Goal: Task Accomplishment & Management: Use online tool/utility

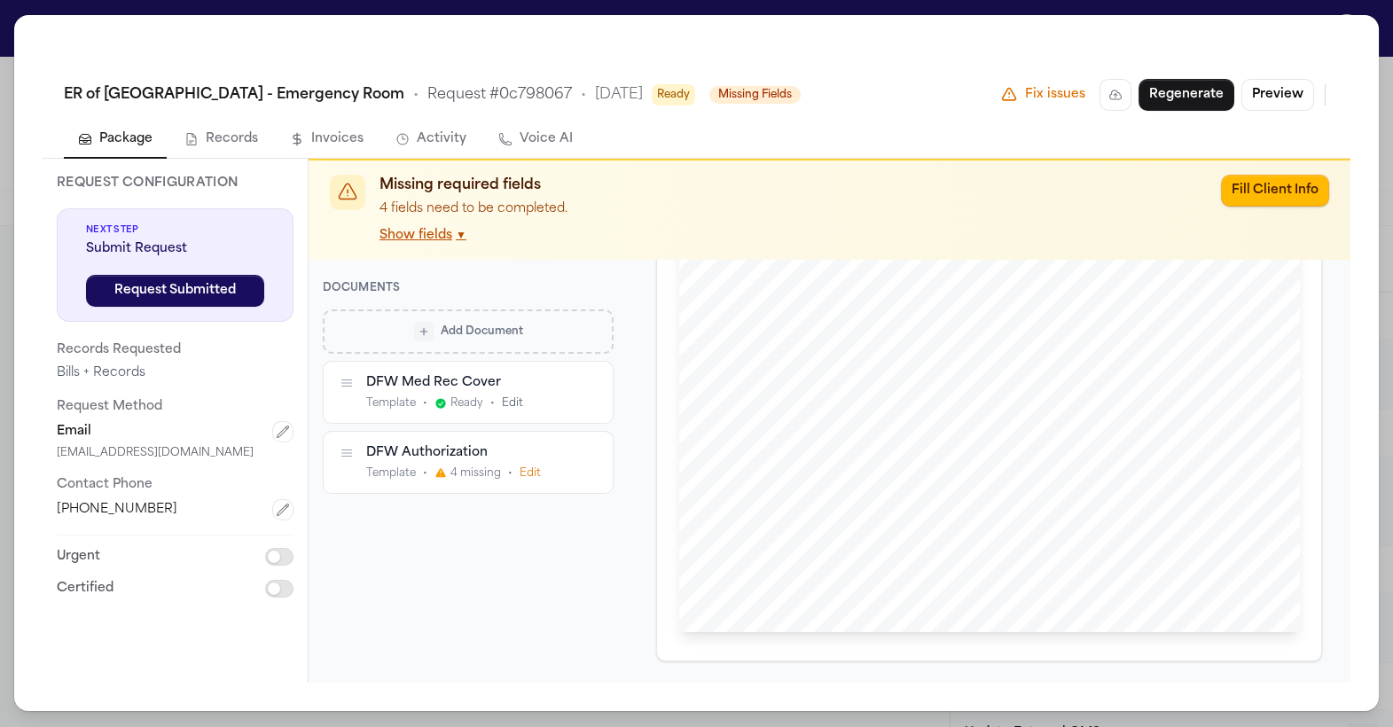
scroll to position [509, 0]
click at [460, 462] on div "DFW Authorization Template • 4 missing • Edit" at bounding box center [467, 462] width 202 height 36
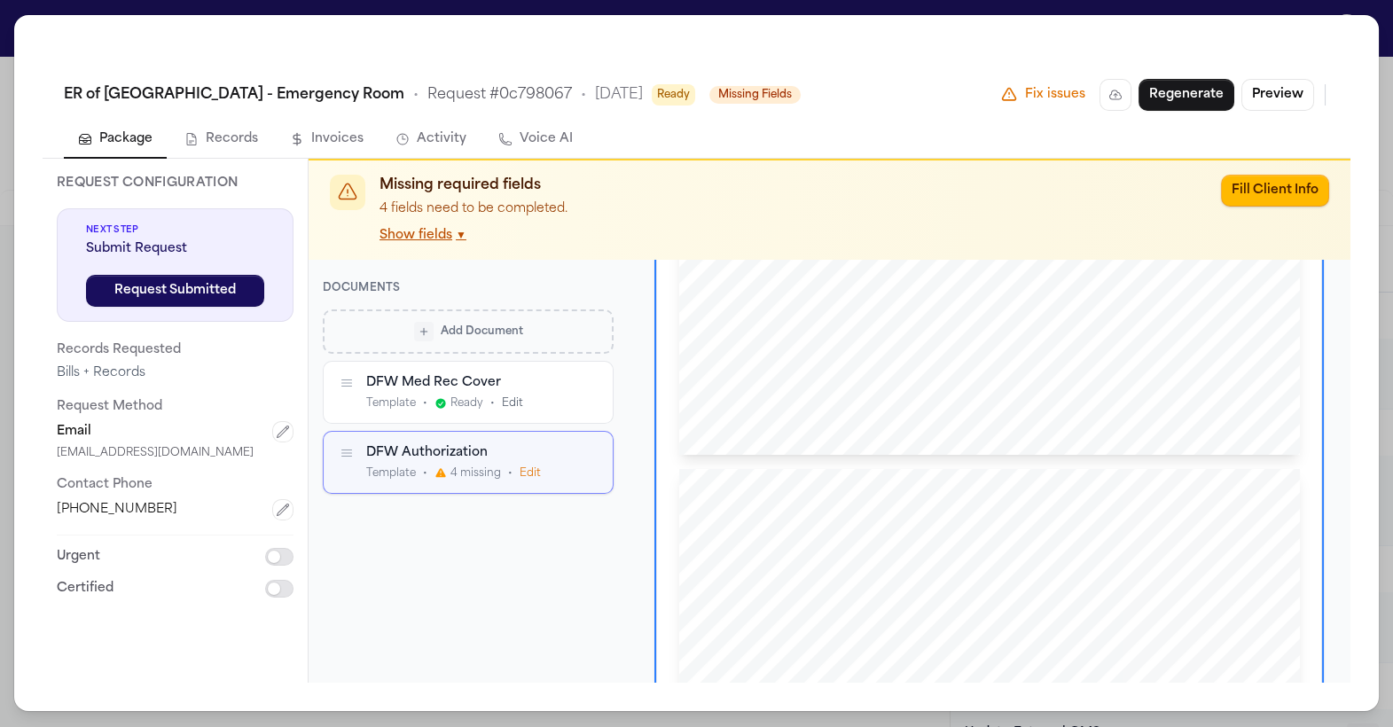
scroll to position [1429, 0]
click at [869, 443] on div "HIPAA RELEASE FORM NAME OF PATIENT OR INDIVIDUAL Last First Middle Other Name(s…" at bounding box center [989, 200] width 621 height 803
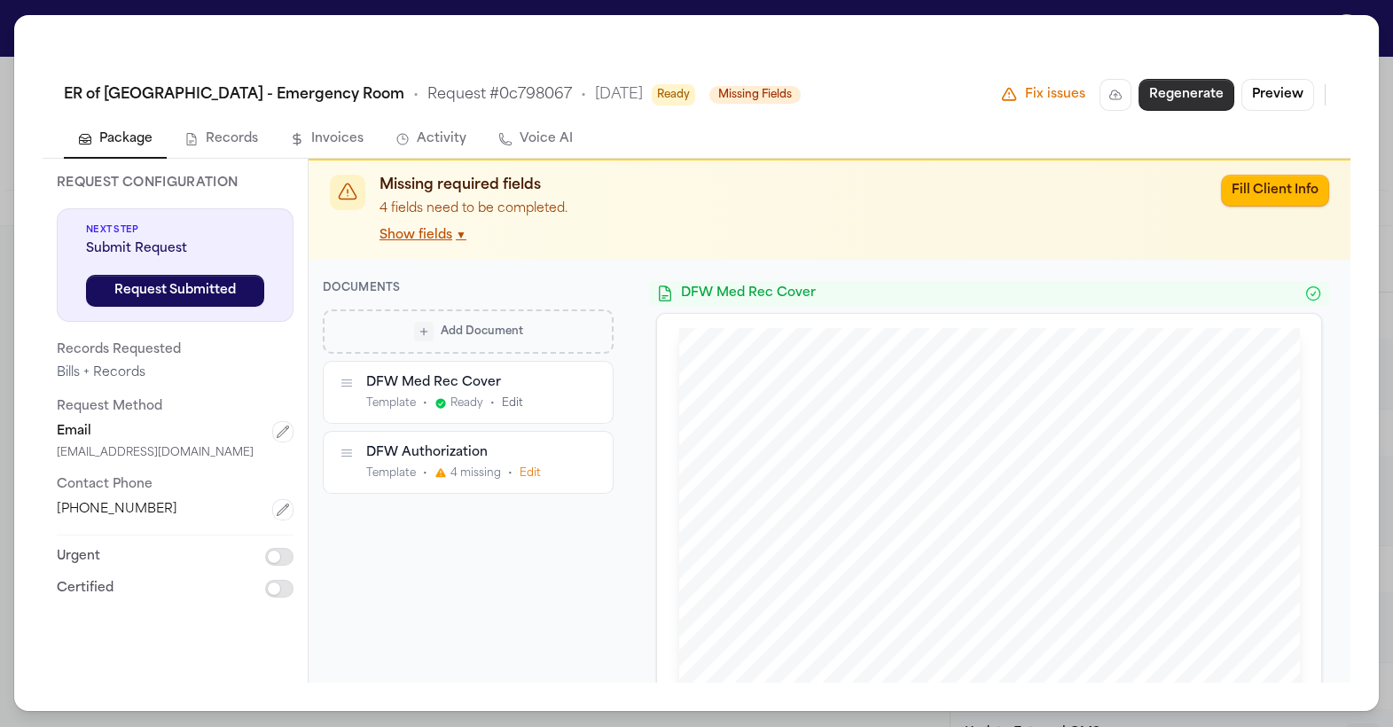
click at [1168, 94] on button "Regenerate" at bounding box center [1186, 95] width 96 height 32
click at [866, 561] on div "HIPAA RELEASE FORM NAME OF PATIENT OR INDIVIDUAL Last First Middle Other Name(s…" at bounding box center [989, 346] width 621 height 803
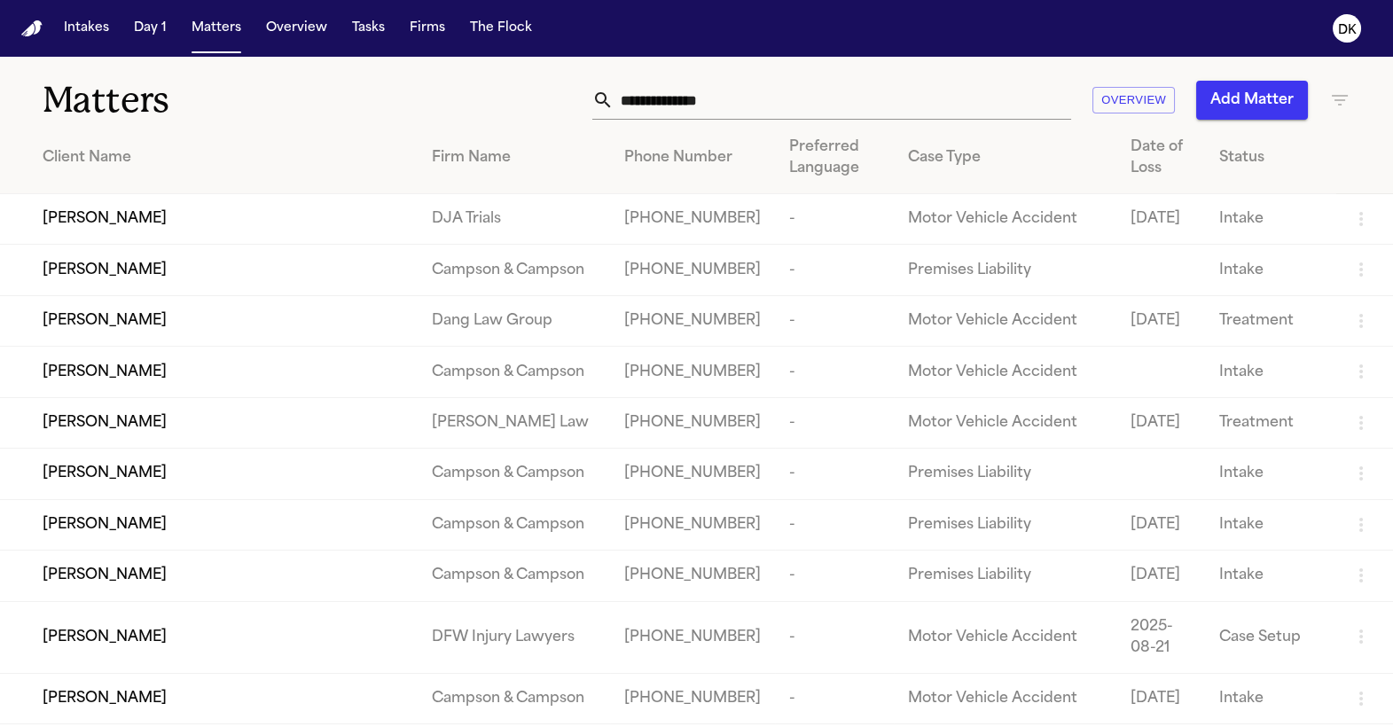
click at [424, 20] on button "Firms" at bounding box center [427, 28] width 50 height 32
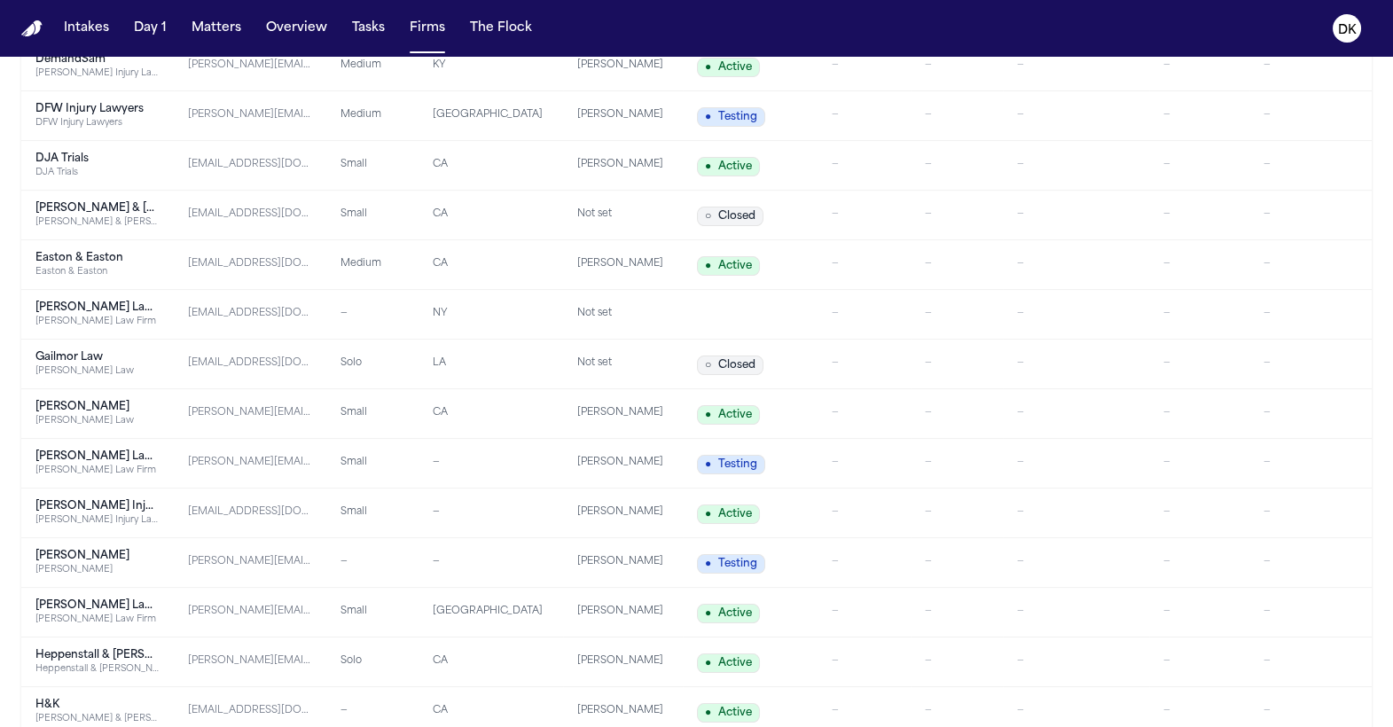
scroll to position [664, 0]
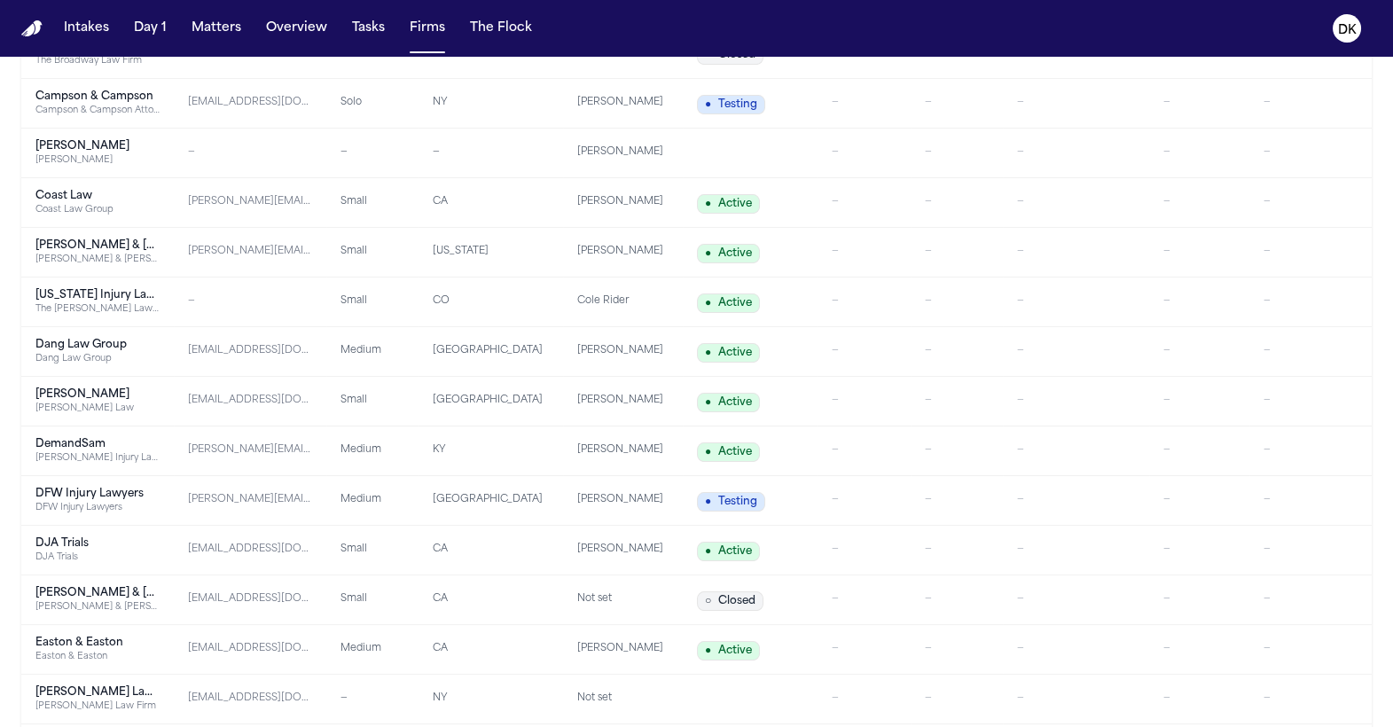
click at [140, 503] on div "DFW Injury Lawyers" at bounding box center [97, 507] width 124 height 13
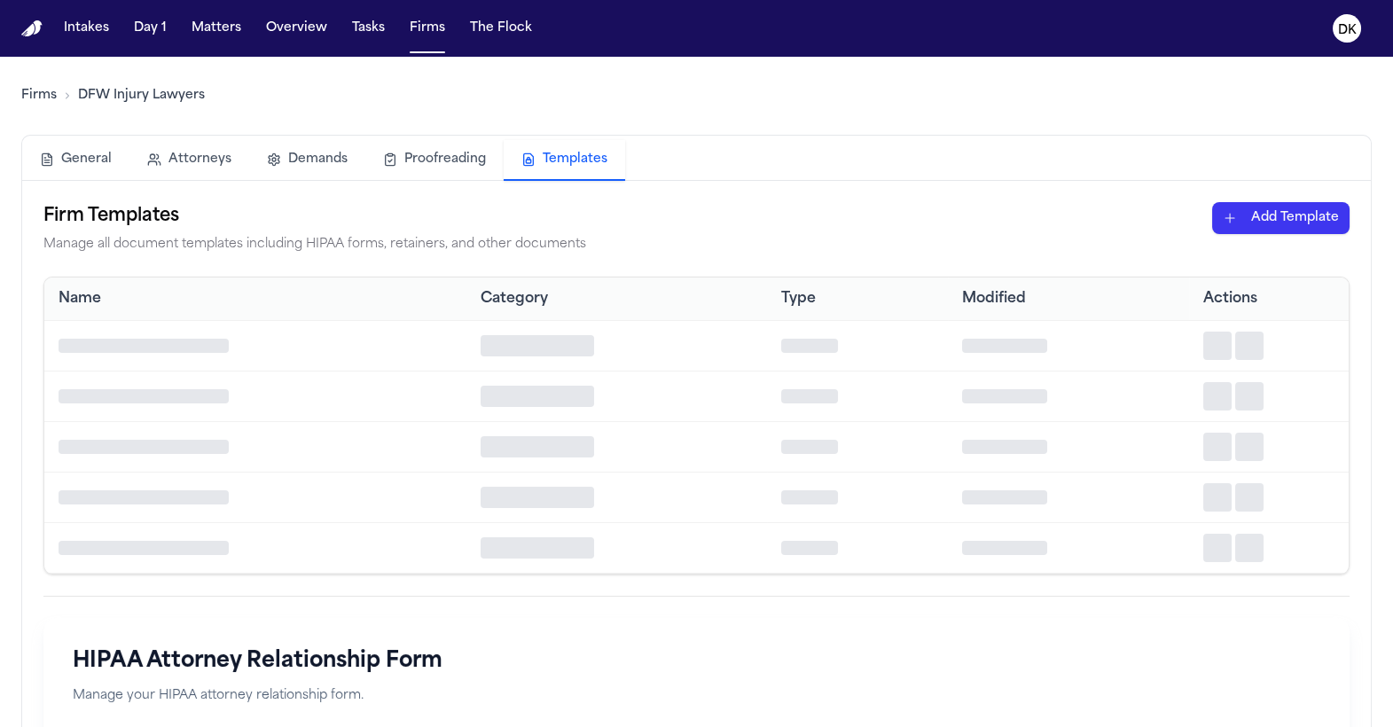
click at [575, 156] on button "Templates" at bounding box center [564, 160] width 121 height 41
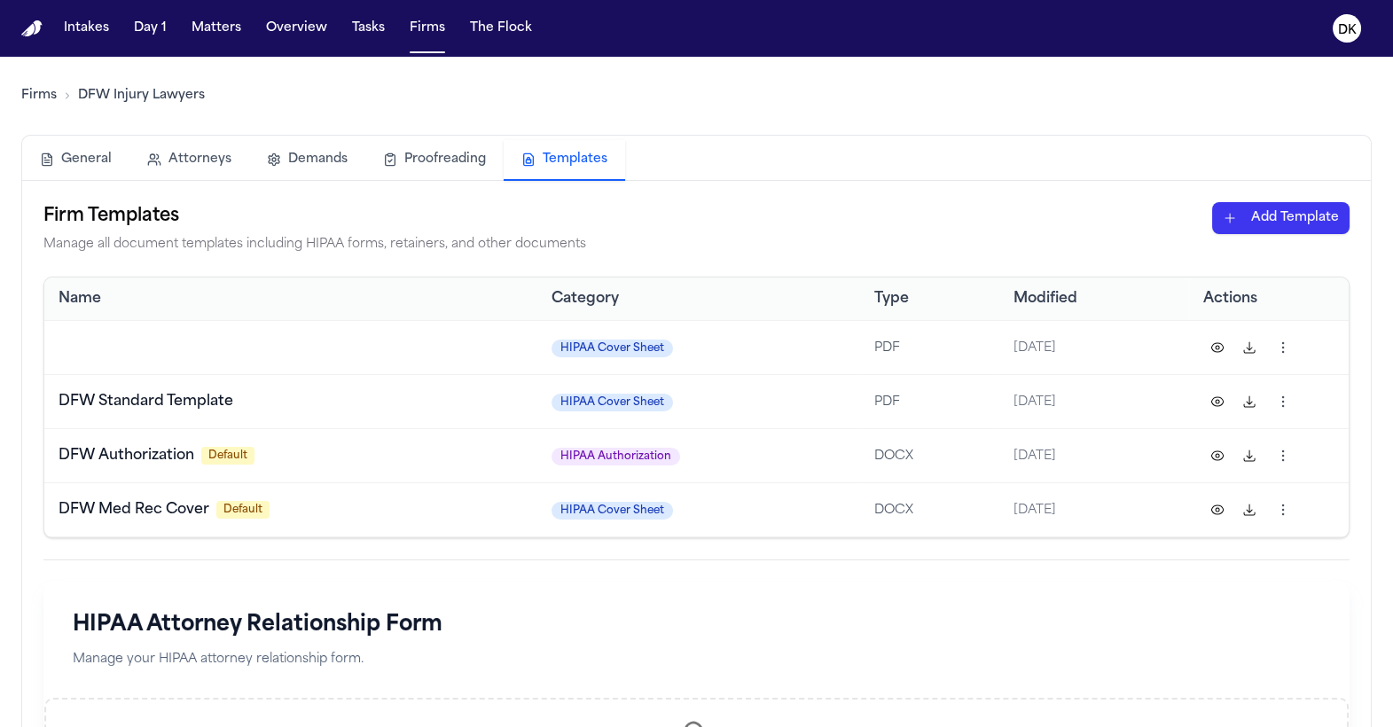
click at [1270, 199] on div "Firm Templates Manage all document templates including HIPAA forms, retainers, …" at bounding box center [696, 633] width 1348 height 905
click at [1251, 215] on html "Intakes Day 1 Matters Overview Tasks Firms The Flock DK Firms DFW Injury Lawyer…" at bounding box center [696, 363] width 1393 height 727
click at [1253, 277] on div "HIPAA Authorization" at bounding box center [1250, 284] width 190 height 28
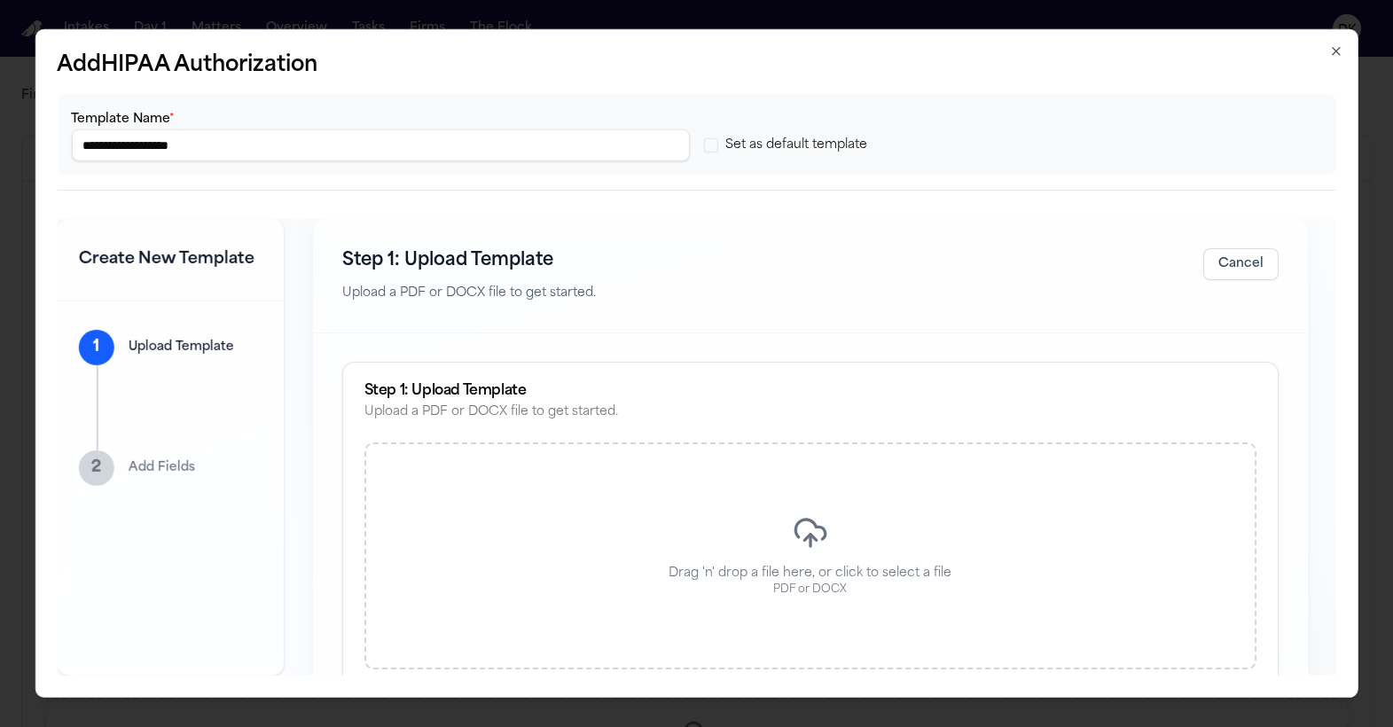
click at [519, 155] on input "**********" at bounding box center [380, 145] width 618 height 32
type input "**********"
click at [715, 148] on button "Set as default template" at bounding box center [711, 145] width 14 height 14
click at [799, 495] on div "Drag 'n' drop a file here, or click to select a file PDF or DOCX" at bounding box center [809, 555] width 892 height 227
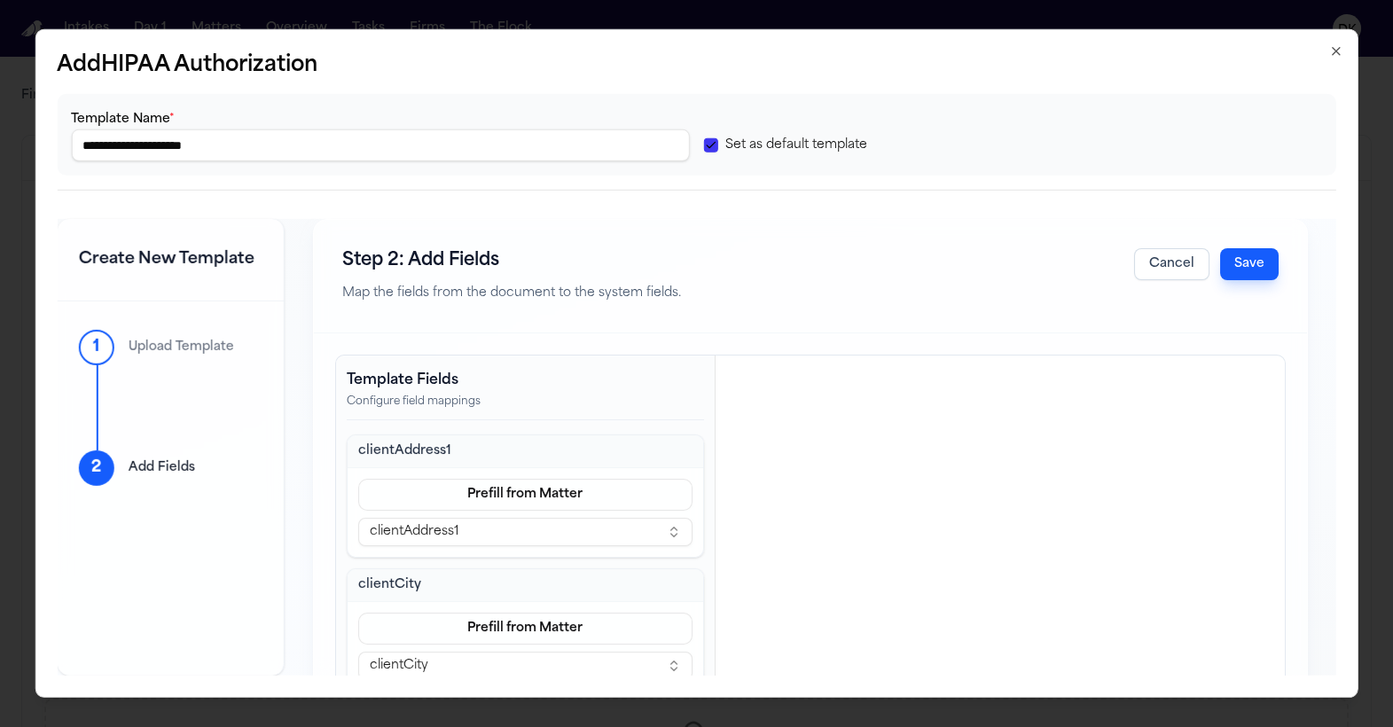
click at [1247, 264] on button "Save" at bounding box center [1249, 264] width 59 height 32
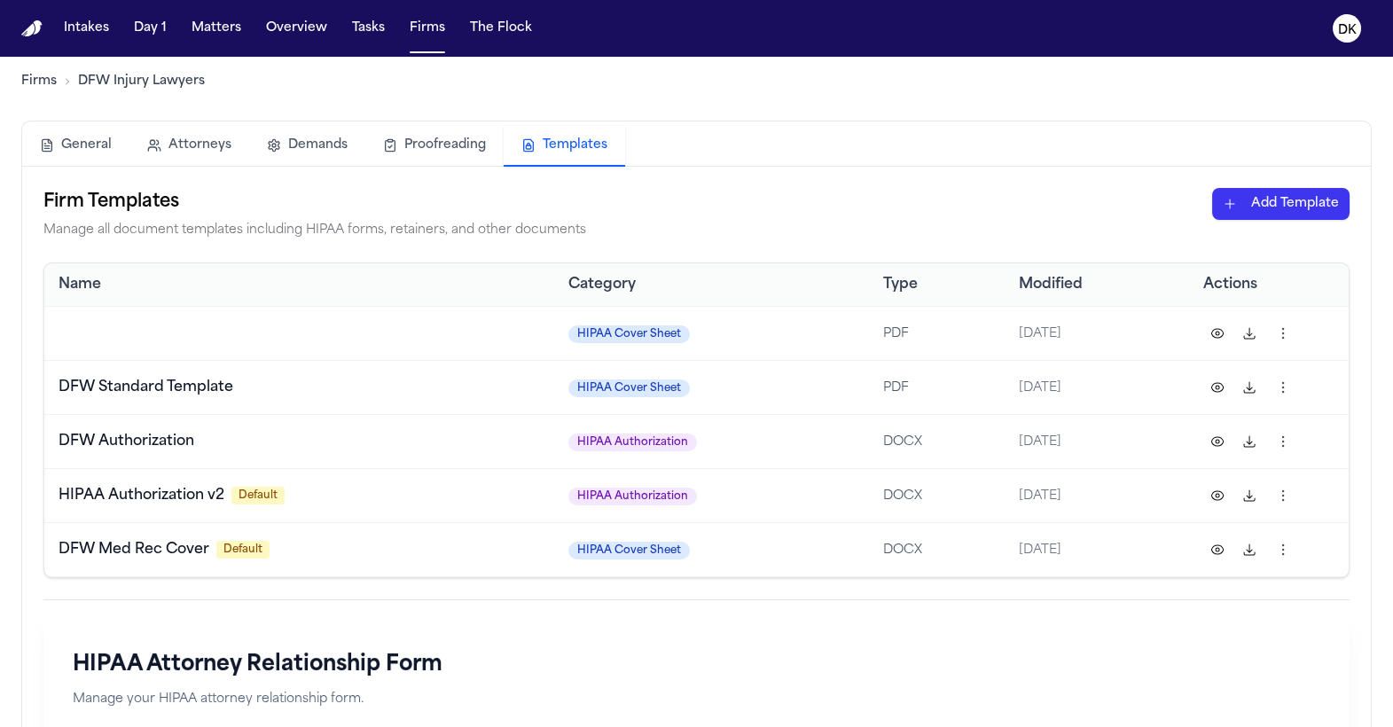
scroll to position [8, 0]
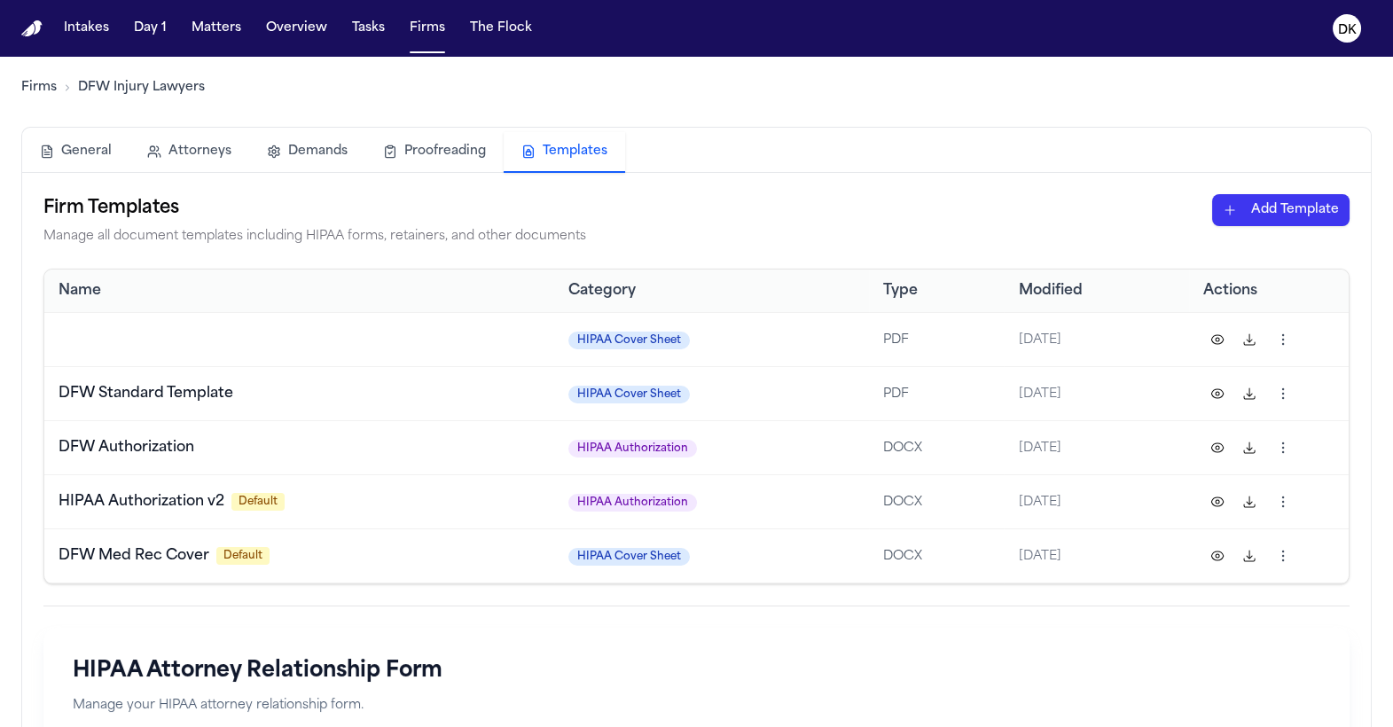
click at [1284, 502] on html "Intakes Day 1 Matters Overview Tasks Firms The Flock DK Firms DFW Injury Lawyer…" at bounding box center [696, 363] width 1393 height 727
click at [1207, 595] on div "Rename" at bounding box center [1213, 595] width 161 height 28
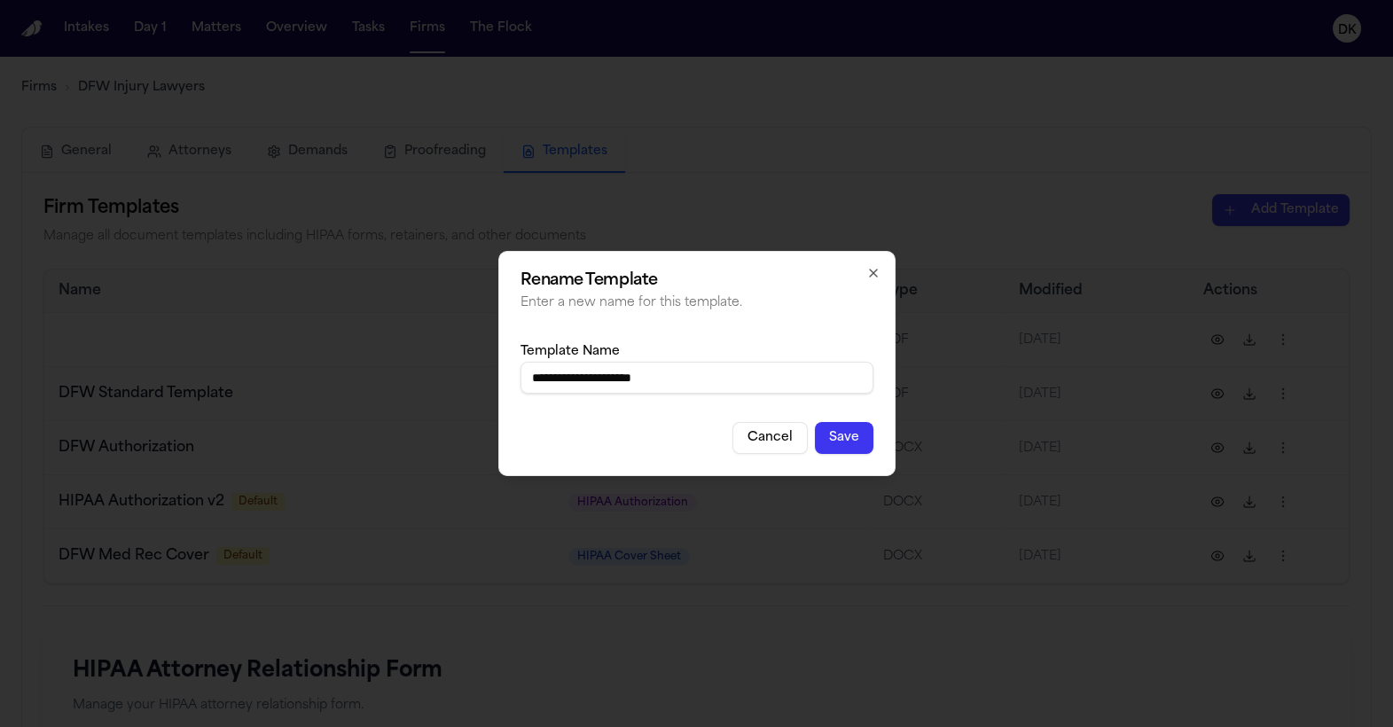
click at [551, 391] on input "**********" at bounding box center [696, 378] width 353 height 32
type input "**********"
click at [852, 433] on button "Save" at bounding box center [844, 438] width 59 height 32
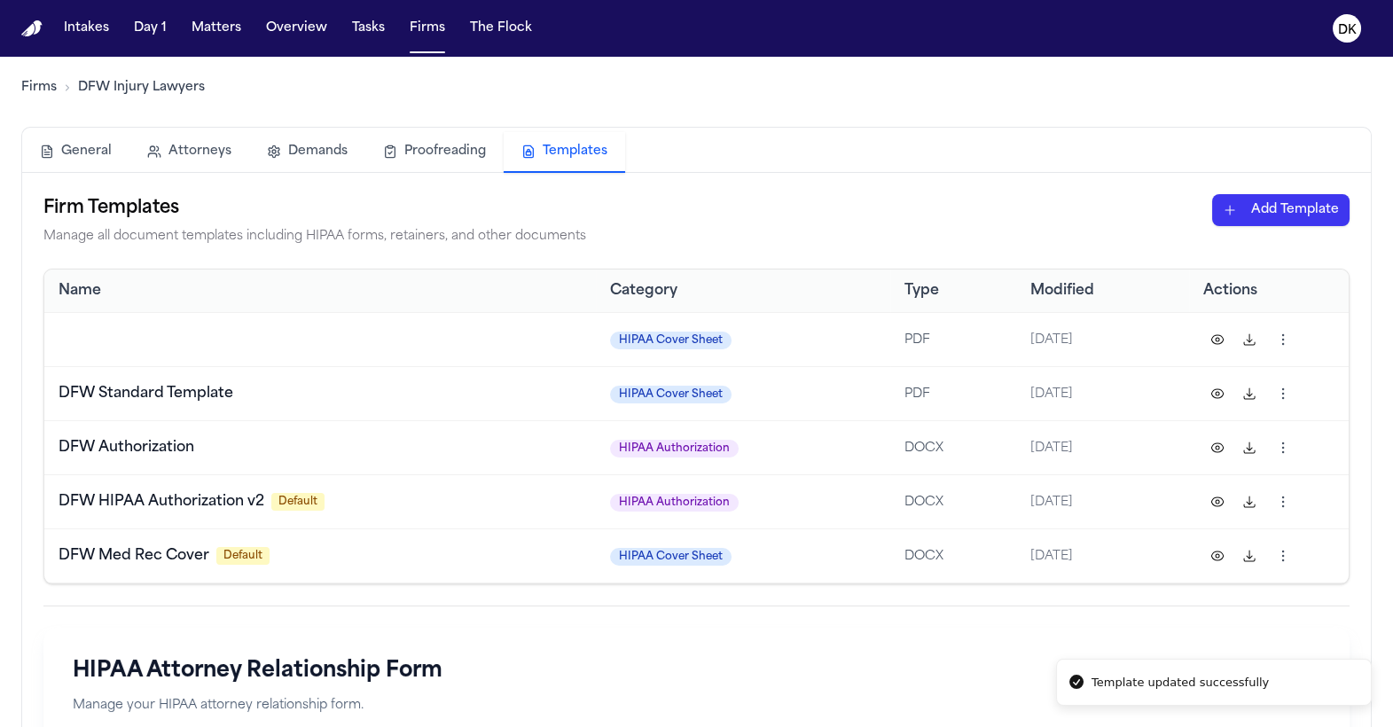
click at [415, 432] on td "DFW Authorization" at bounding box center [319, 447] width 551 height 54
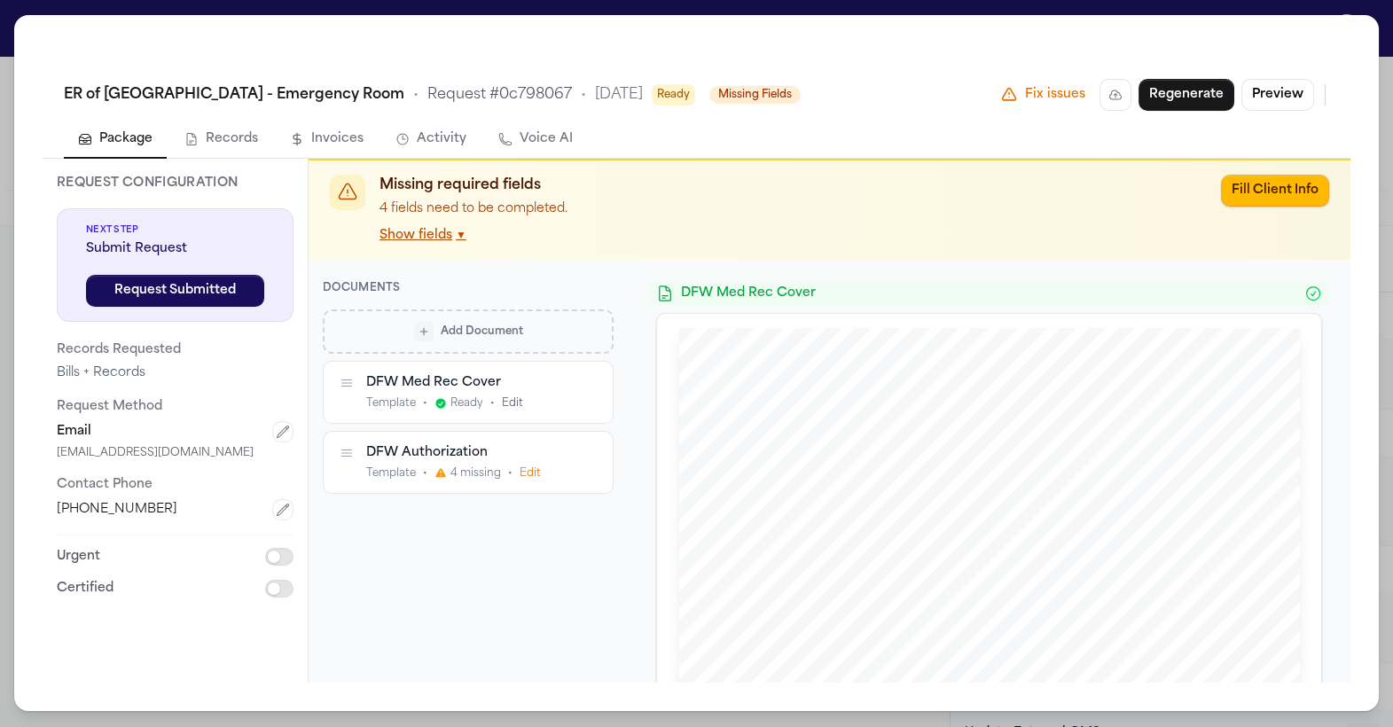
click at [497, 309] on button "Add Document" at bounding box center [468, 331] width 291 height 44
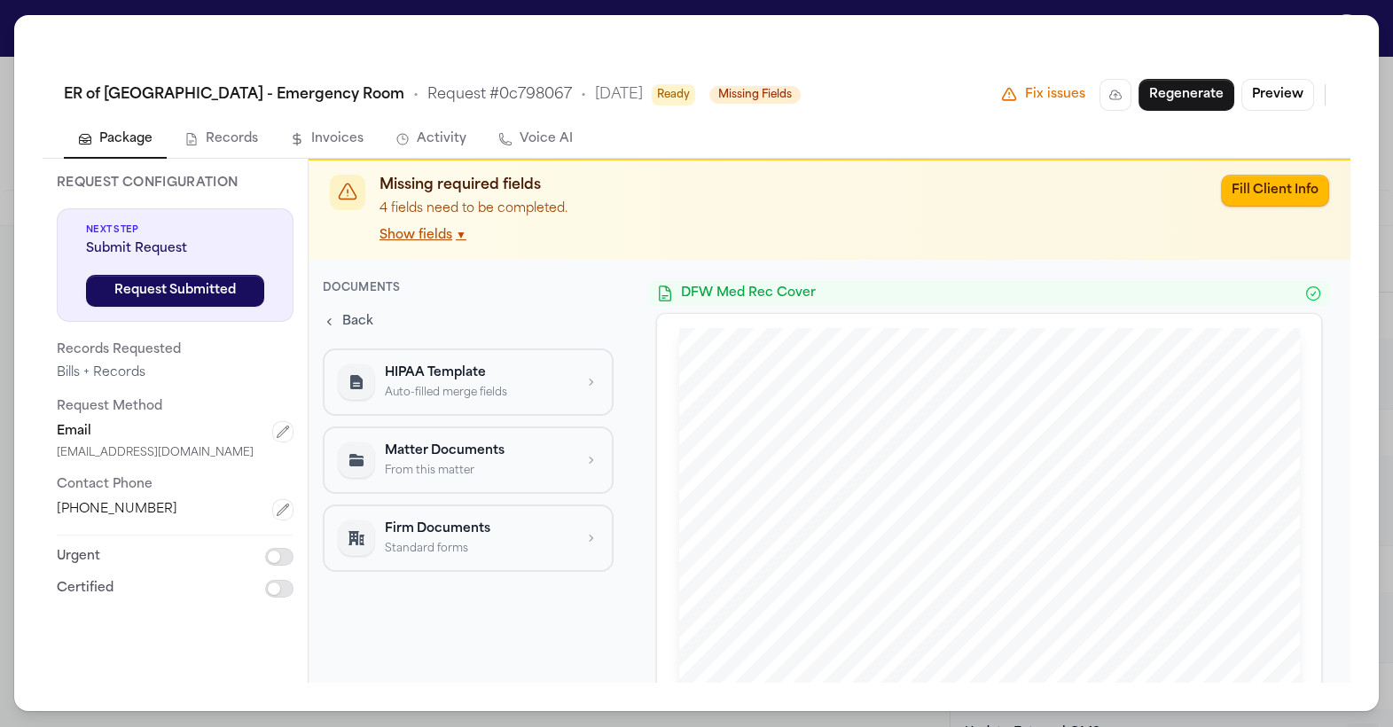
click at [453, 394] on p "Auto-filled merge fields" at bounding box center [479, 393] width 188 height 14
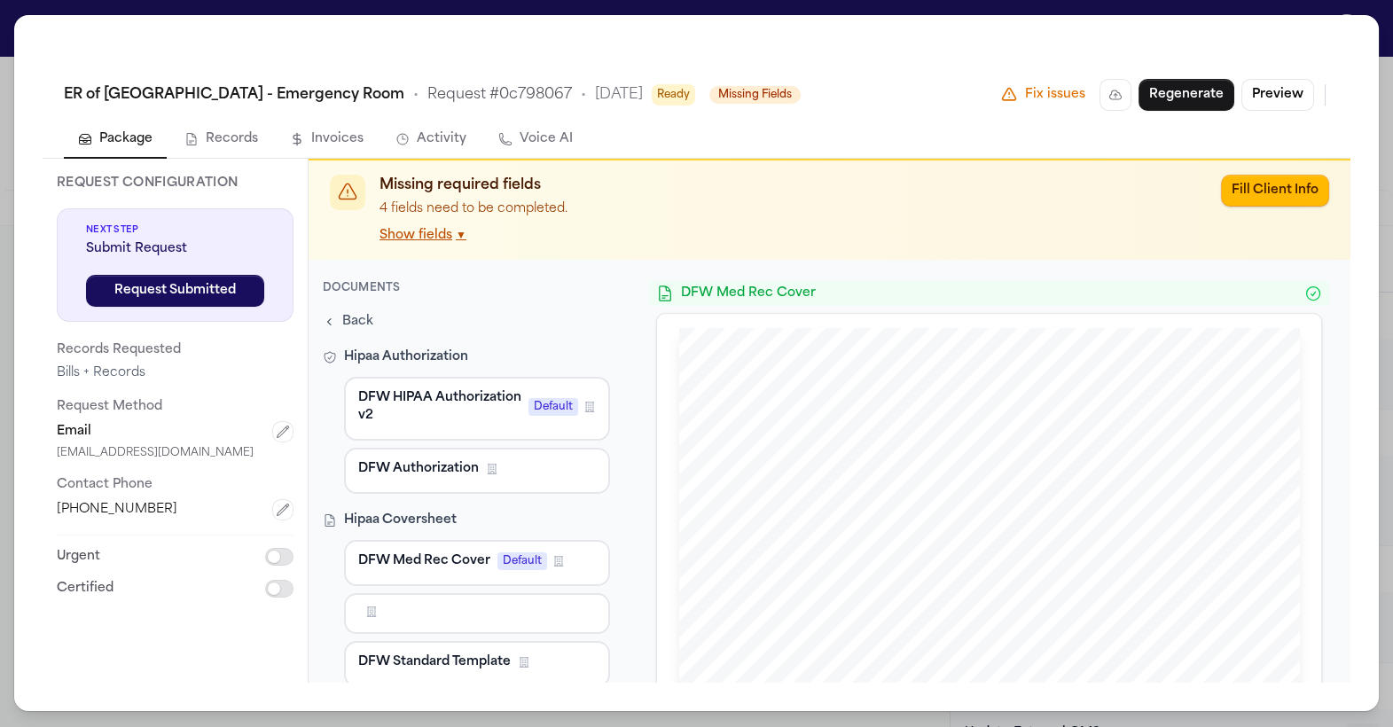
scroll to position [2, 0]
click at [465, 417] on span "DFW HIPAA Authorization v2" at bounding box center [439, 404] width 163 height 35
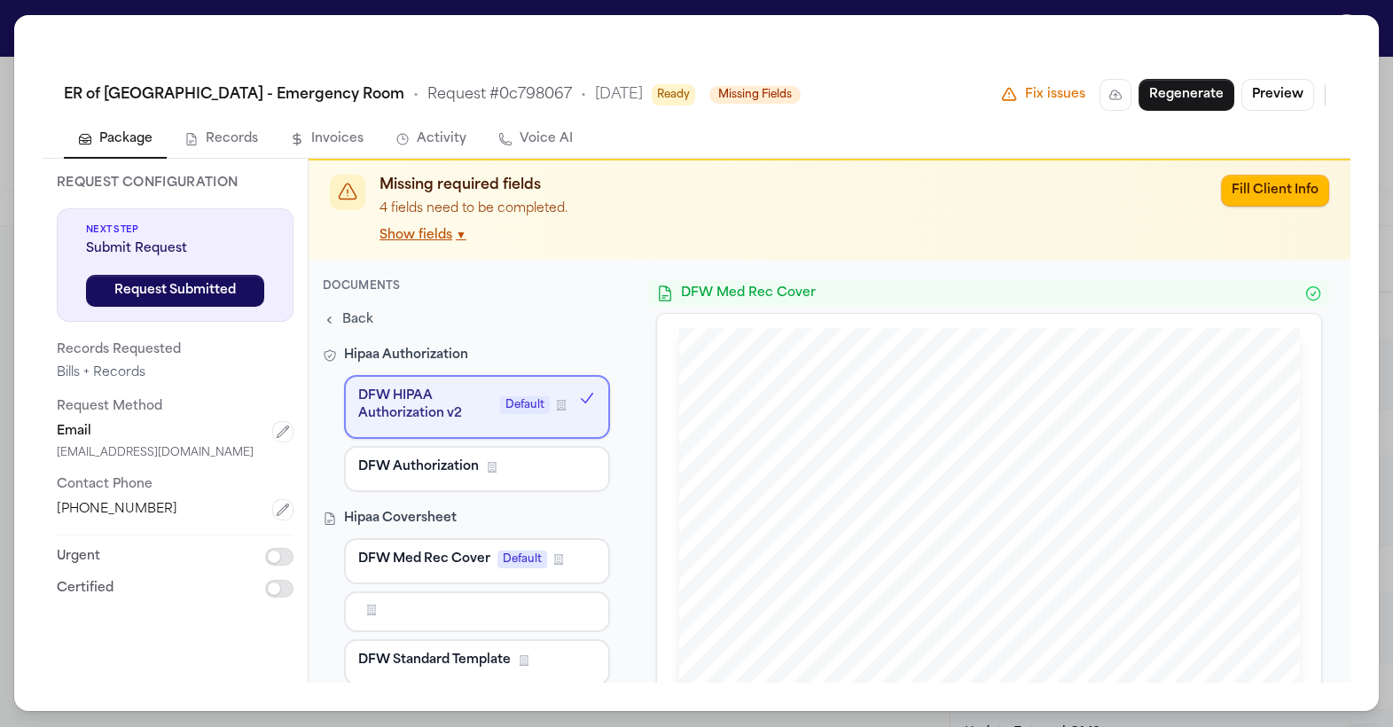
scroll to position [62, 0]
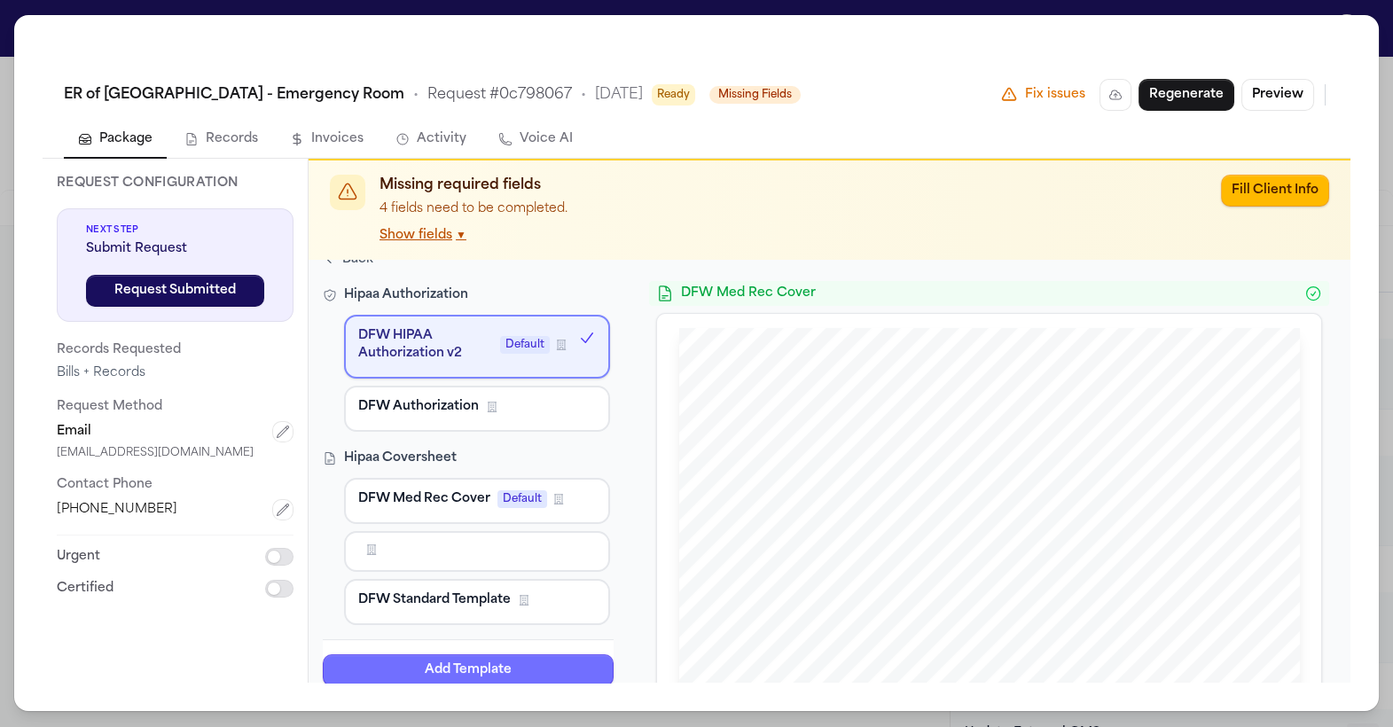
click at [520, 668] on button "Add Template" at bounding box center [468, 670] width 291 height 32
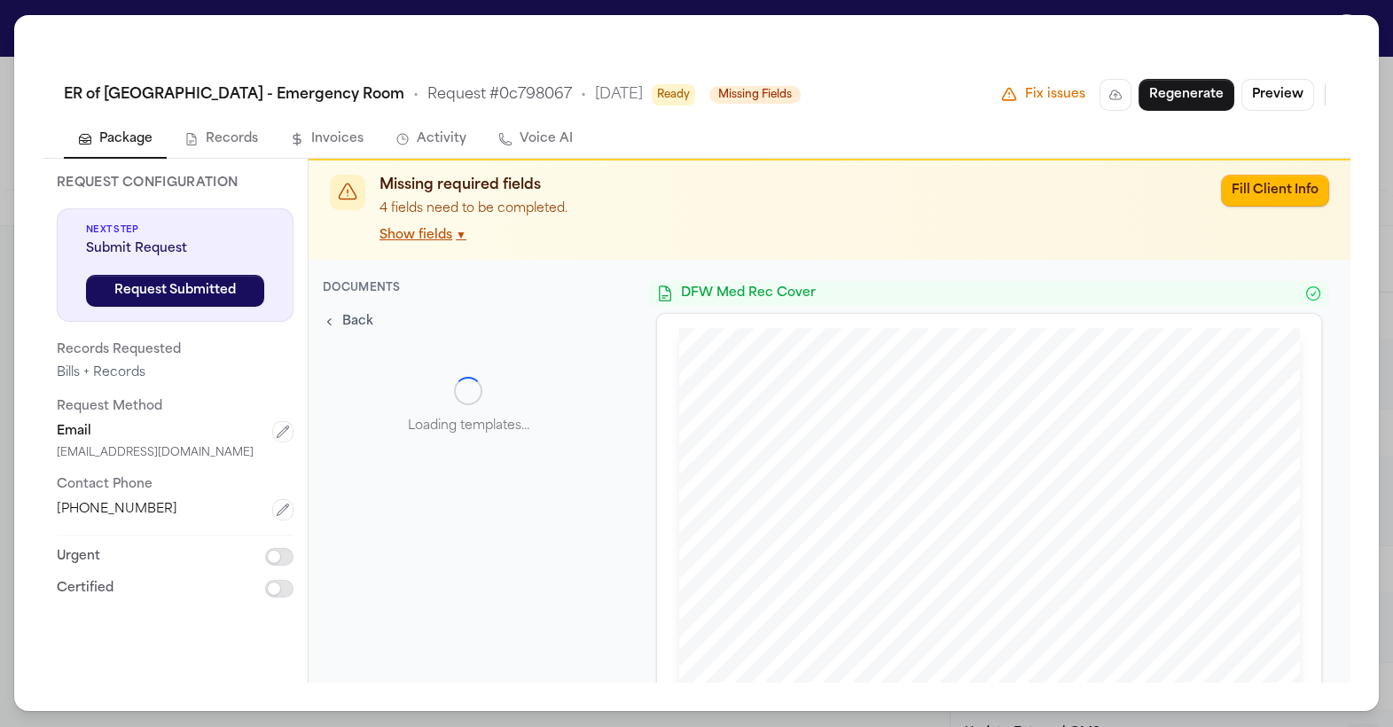
scroll to position [0, 0]
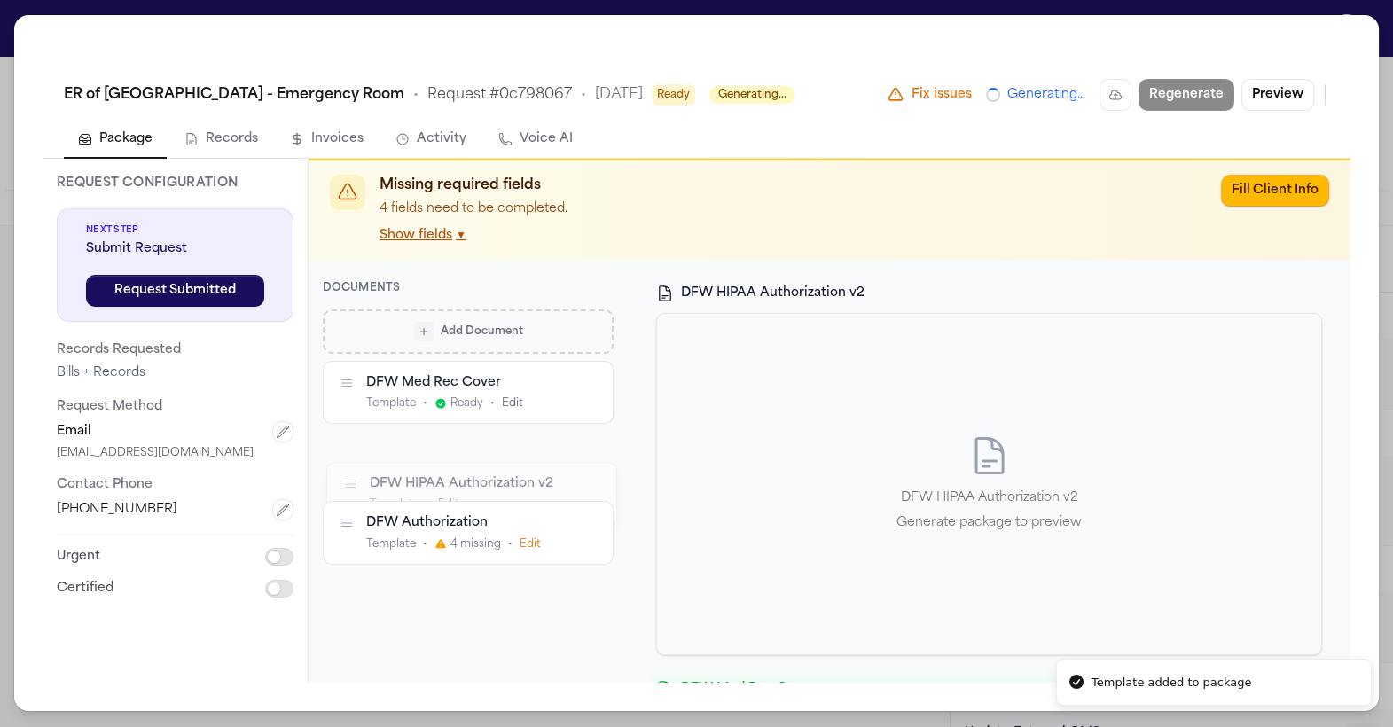
drag, startPoint x: 342, startPoint y: 379, endPoint x: 343, endPoint y: 476, distance: 97.5
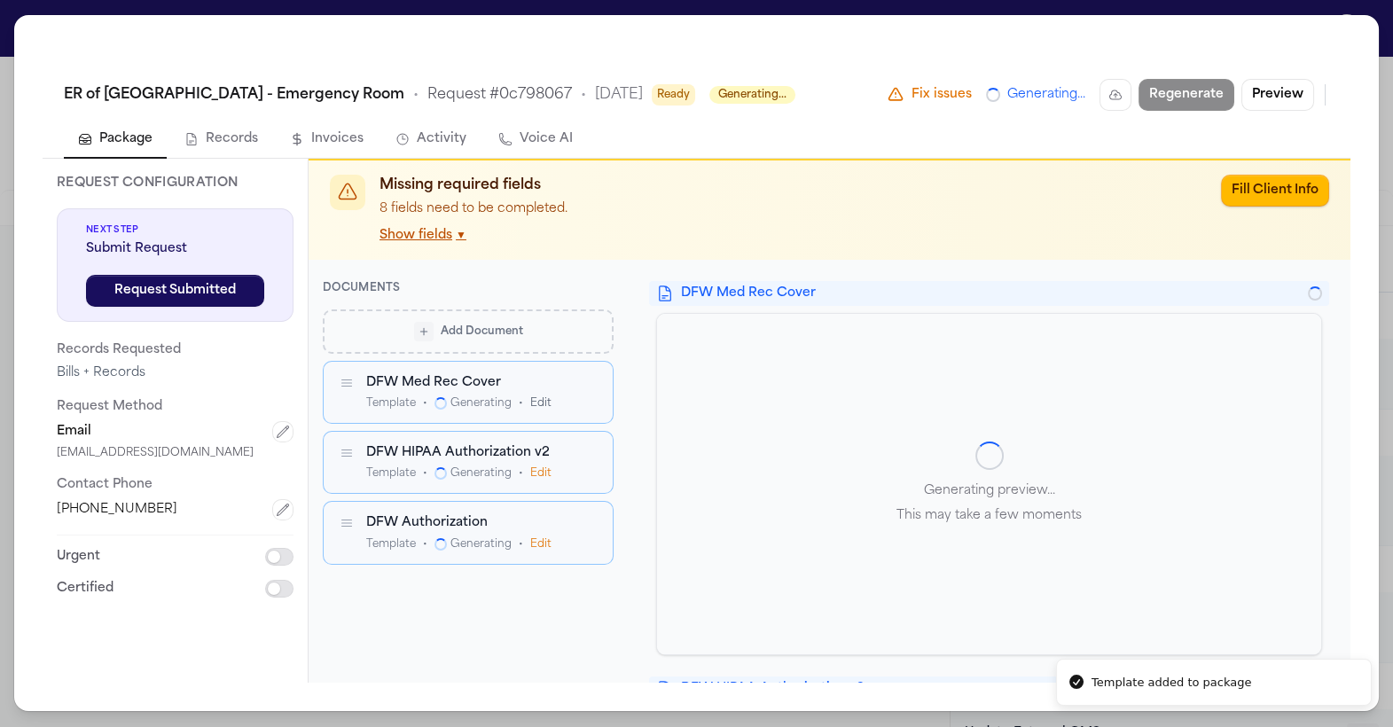
click at [590, 522] on icon "button" at bounding box center [588, 524] width 12 height 12
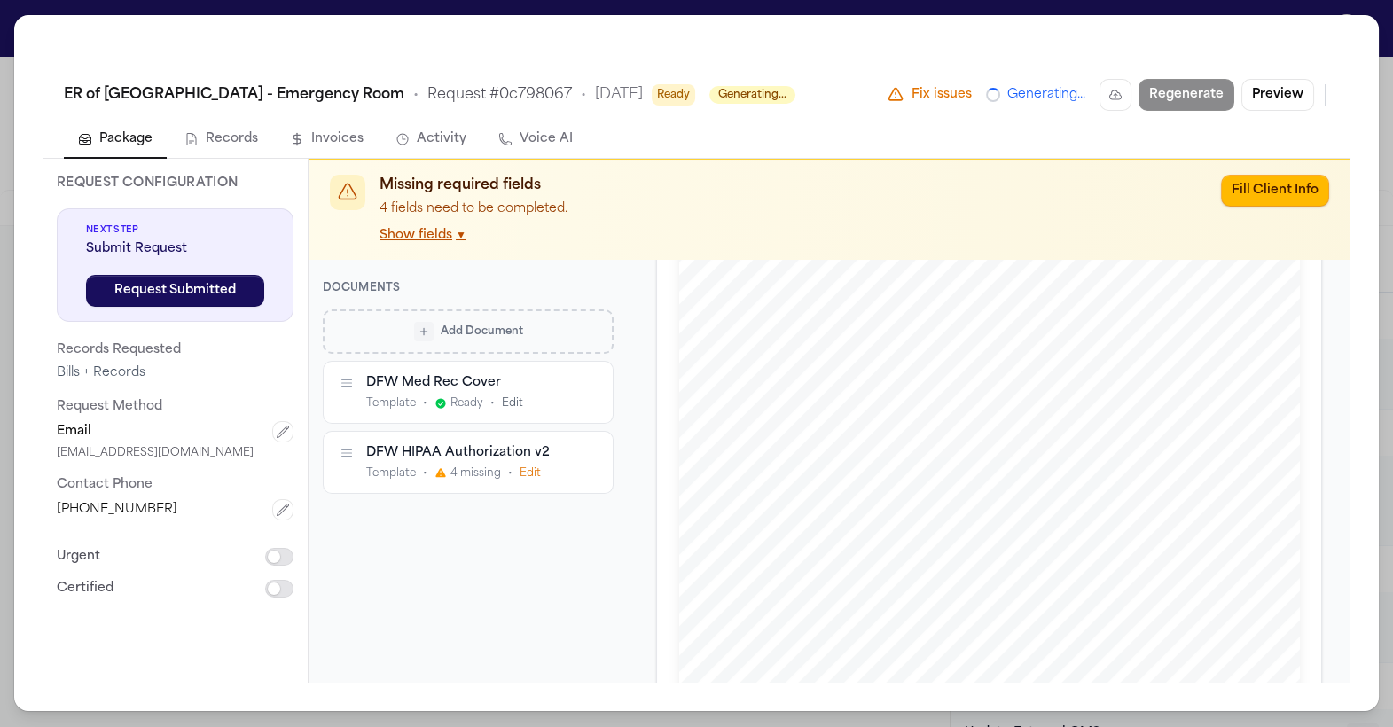
scroll to position [846, 0]
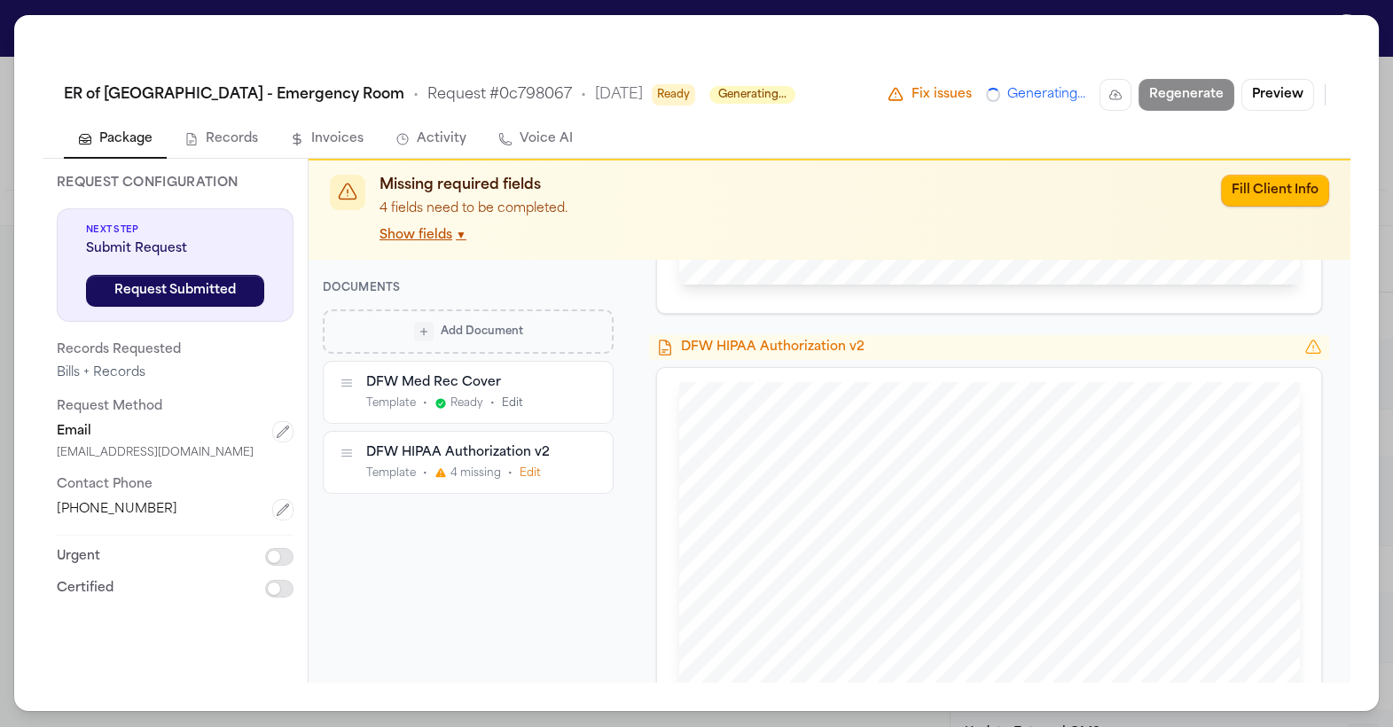
click at [526, 473] on button "Edit" at bounding box center [530, 473] width 21 height 14
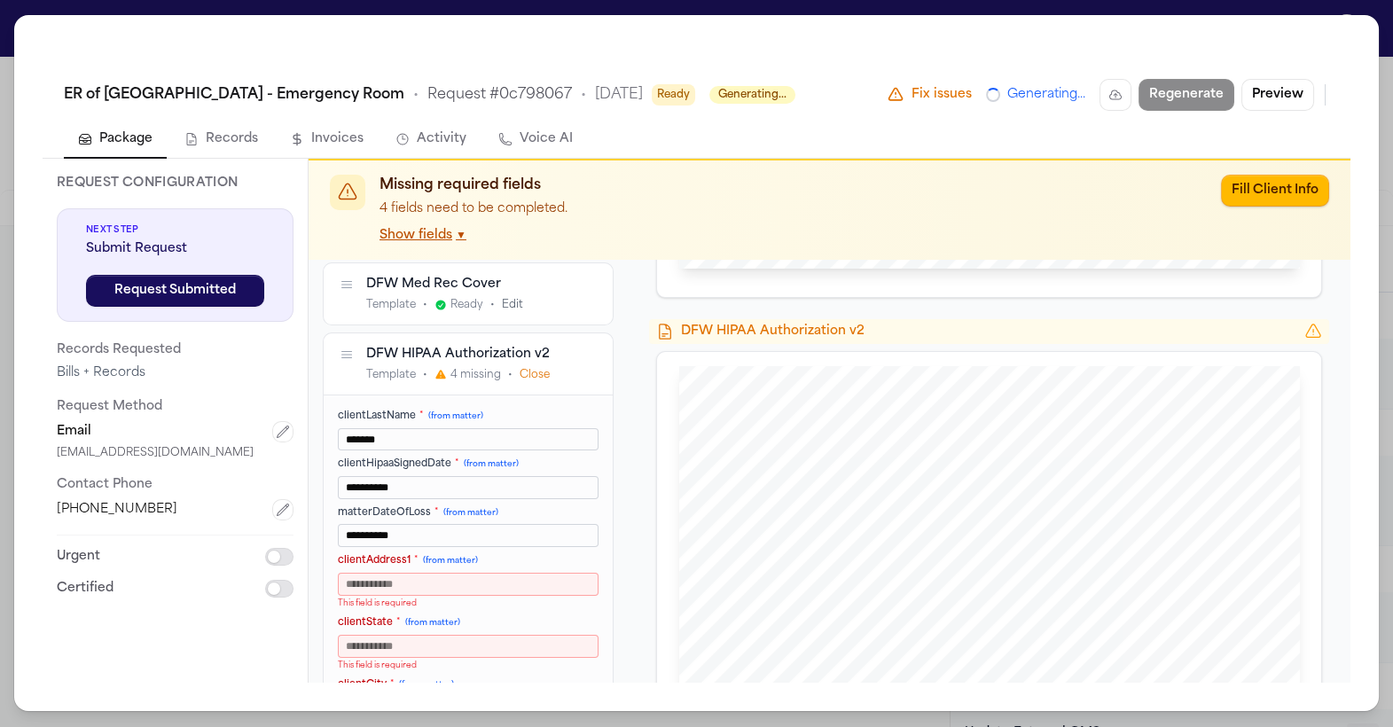
scroll to position [0, 0]
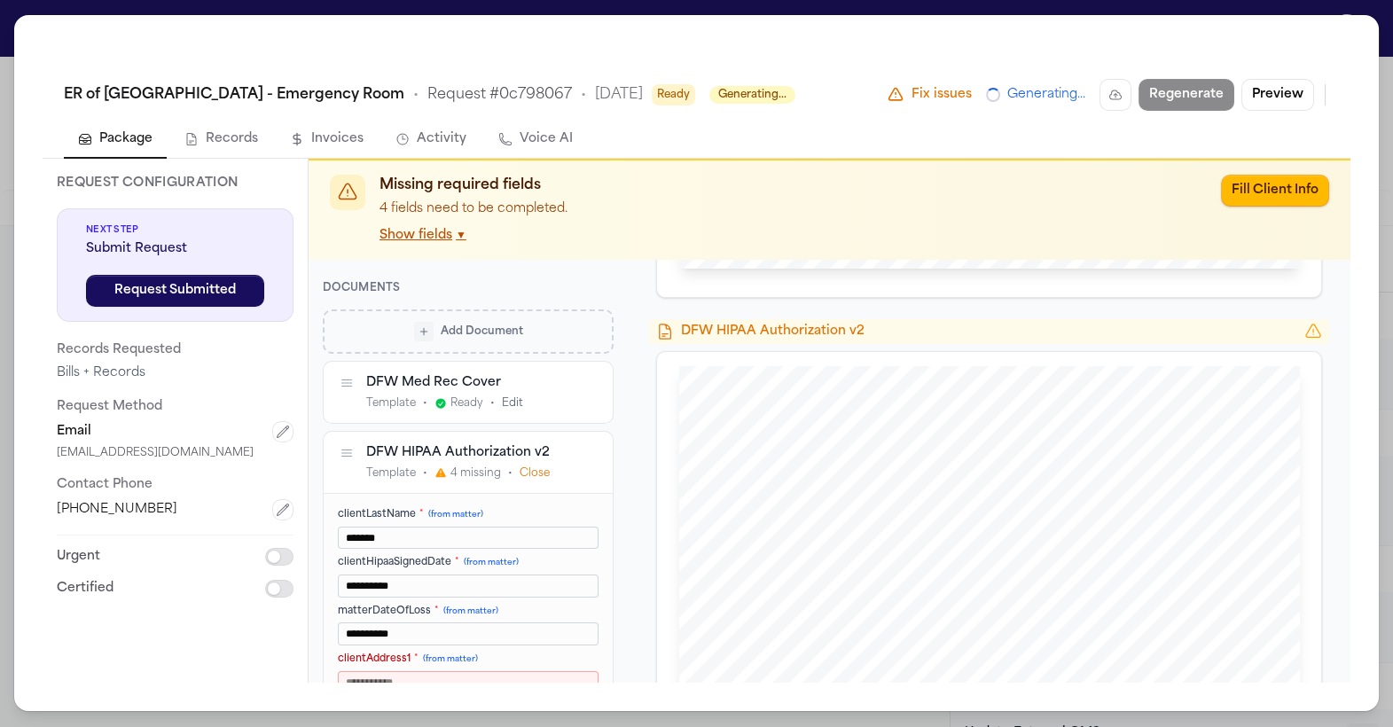
click at [474, 449] on div "DFW HIPAA Authorization v2" at bounding box center [467, 452] width 202 height 17
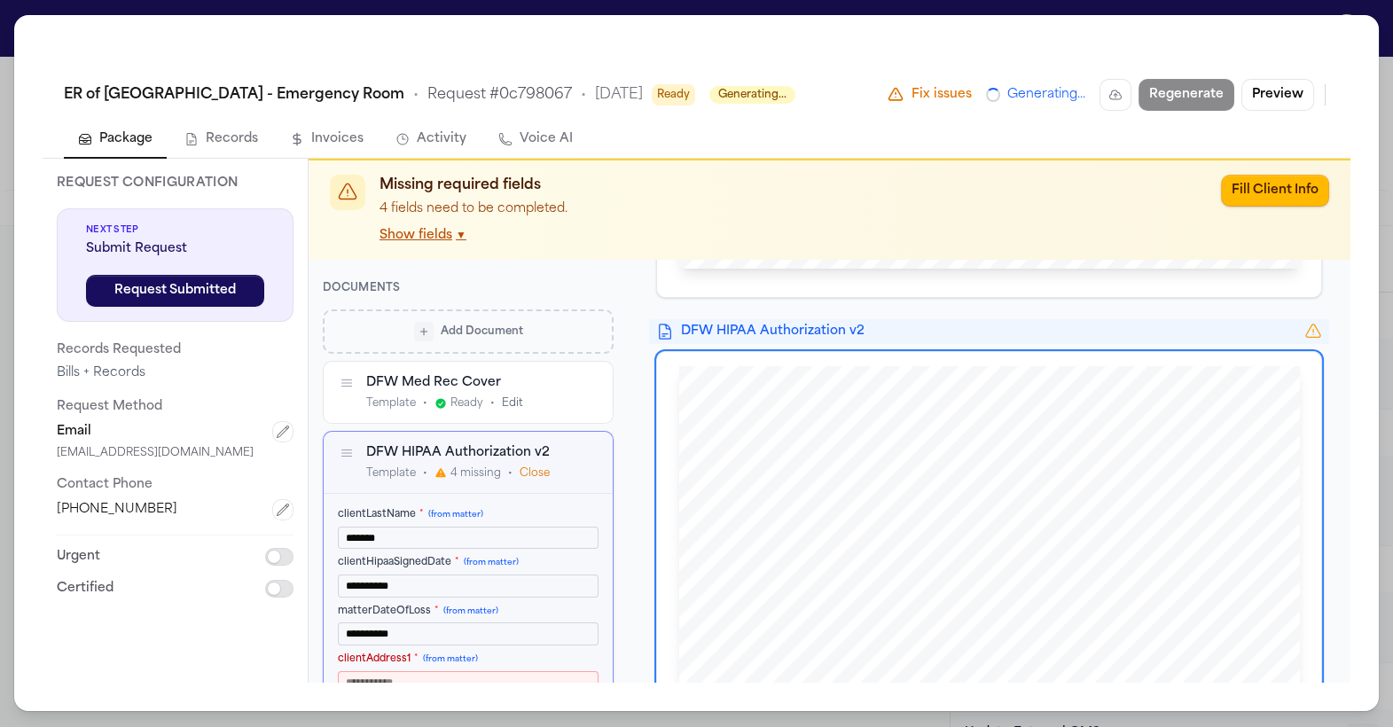
click at [539, 473] on button "Close" at bounding box center [535, 473] width 30 height 14
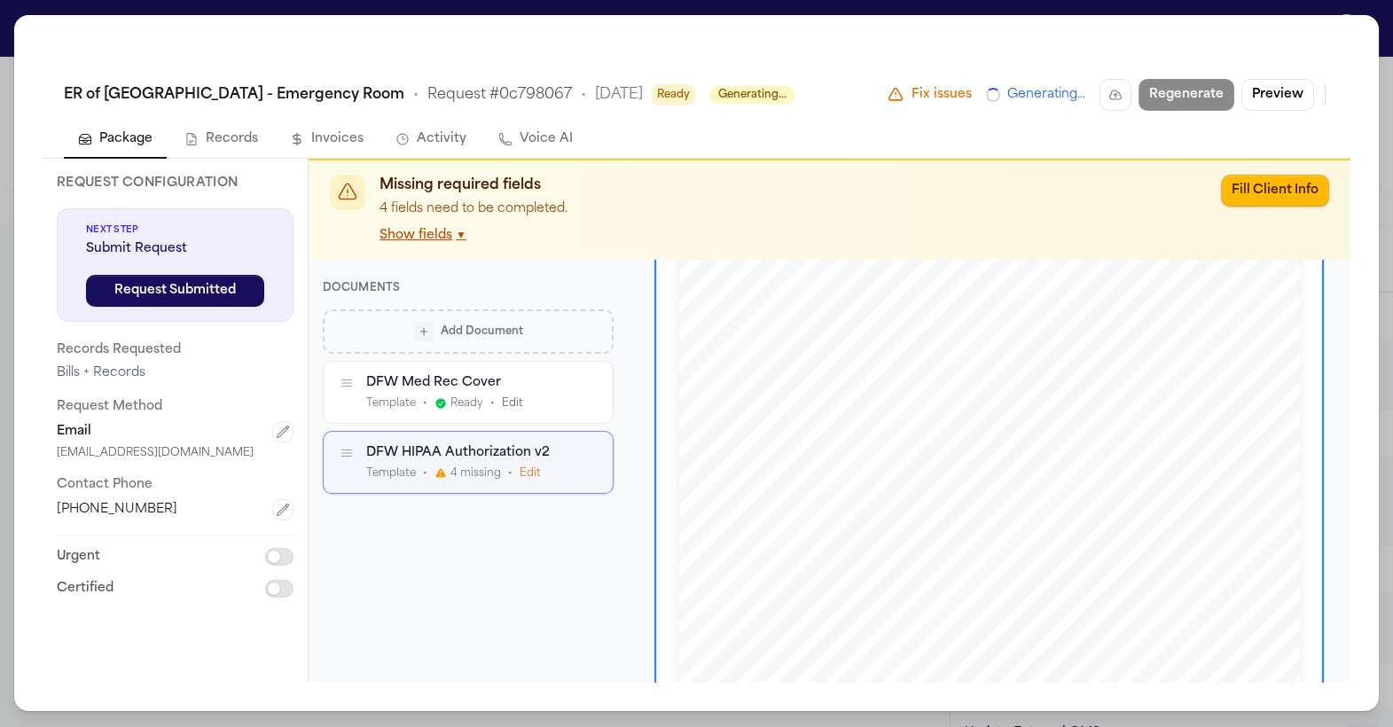
scroll to position [992, 0]
click at [817, 4] on div "ER of Fort Worth - Emergency Room • Request # 0c798067 • 10/7/2025 Ready Genera…" at bounding box center [696, 363] width 1393 height 727
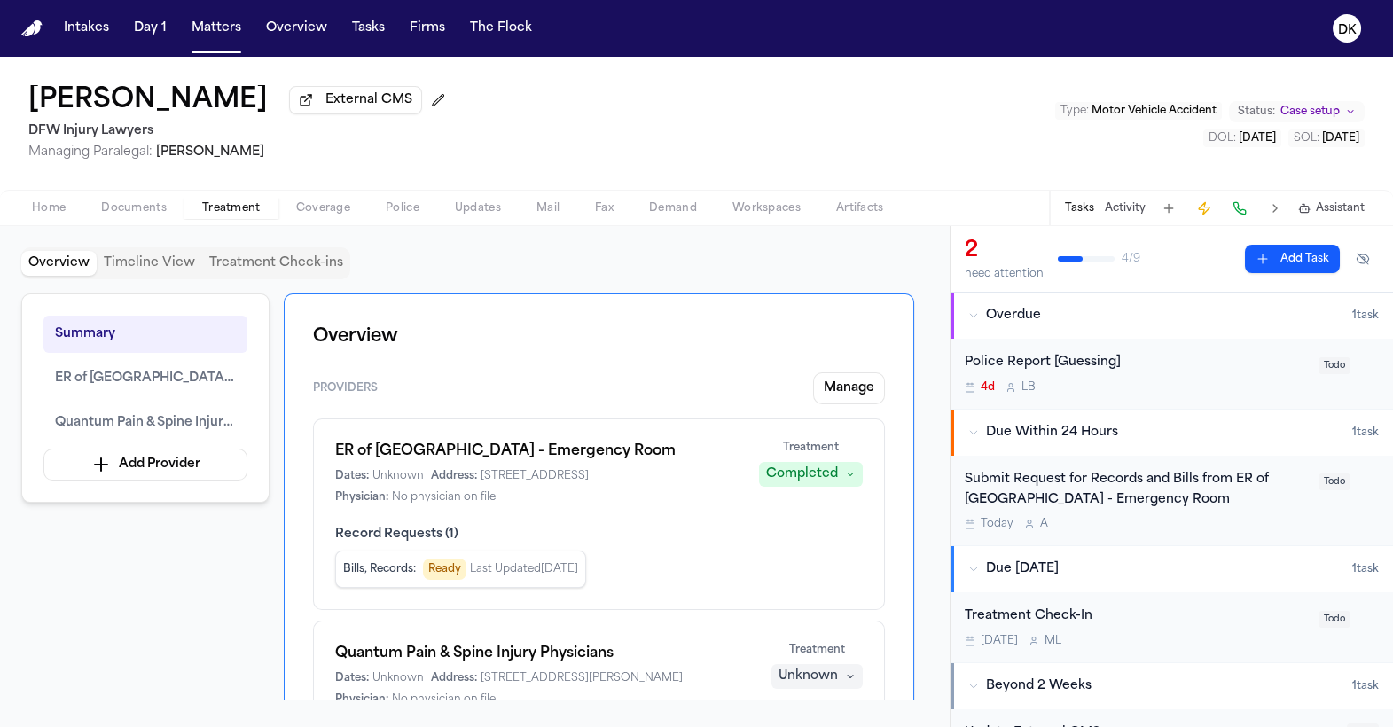
click at [48, 205] on span "Home" at bounding box center [49, 208] width 34 height 14
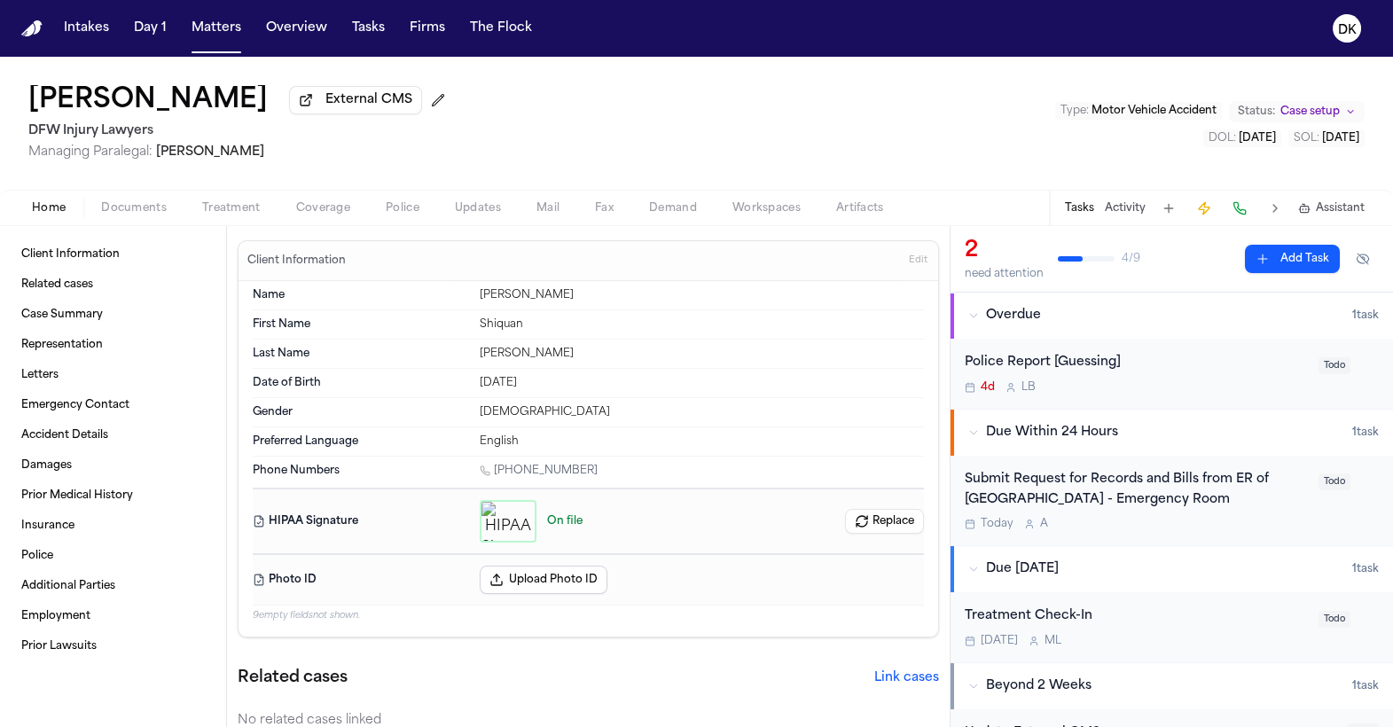
click at [512, 530] on div "button" at bounding box center [508, 521] width 57 height 43
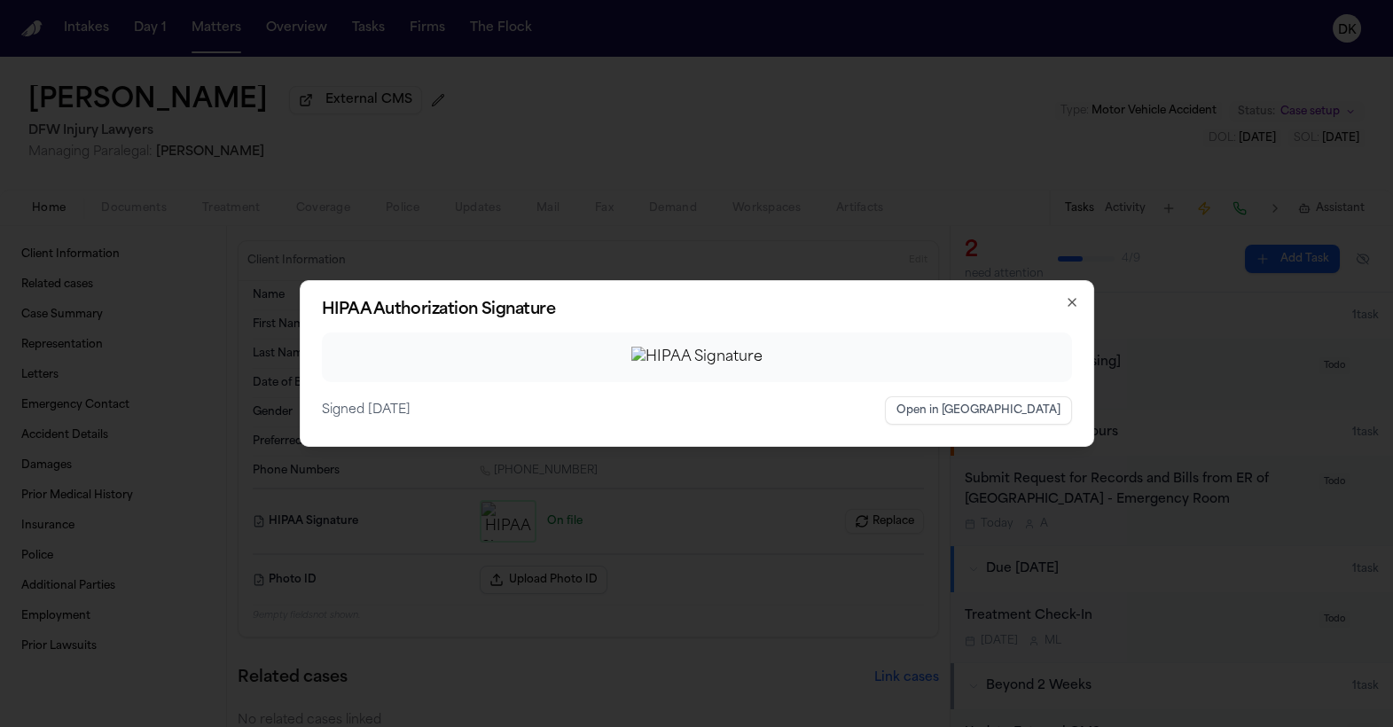
click at [707, 356] on img at bounding box center [696, 357] width 131 height 21
click at [1024, 425] on button "Open in New Tab" at bounding box center [978, 410] width 187 height 28
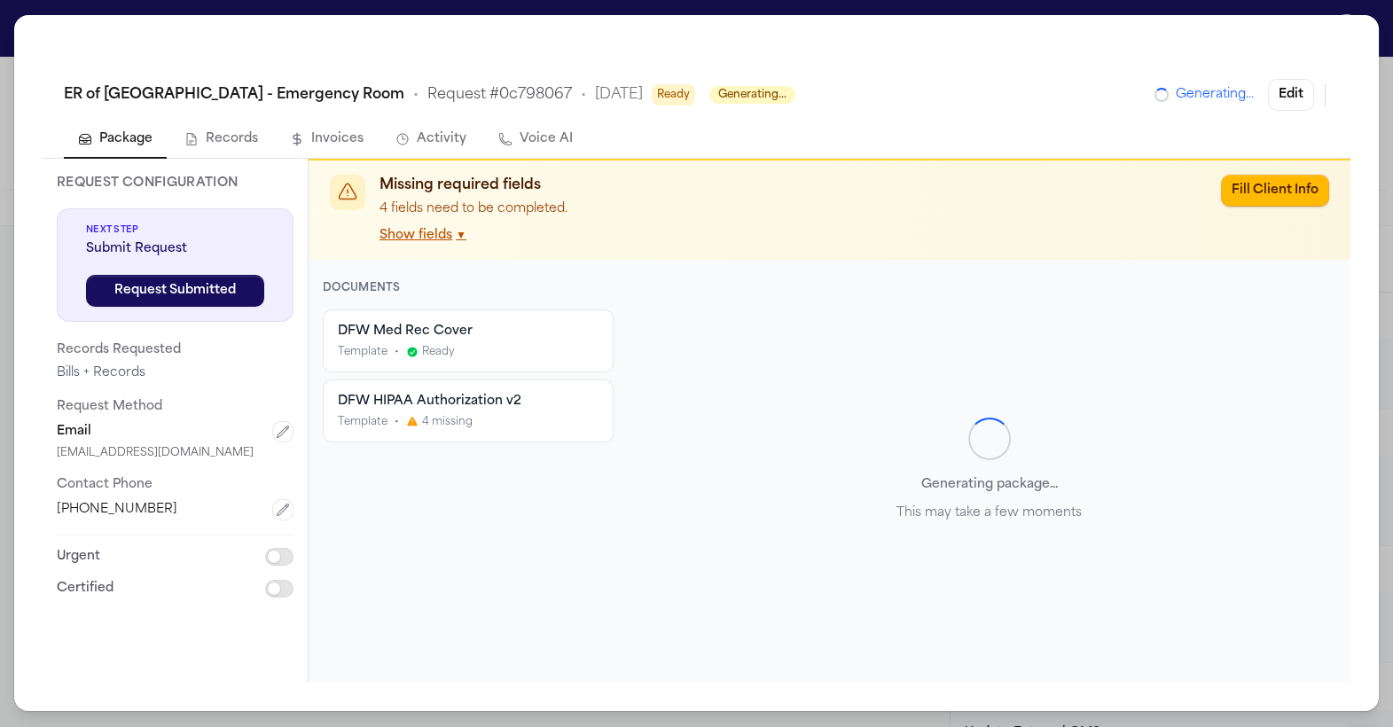
click at [840, 433] on div "Generating package... This may take a few moments" at bounding box center [989, 471] width 680 height 380
click at [1301, 99] on button "Edit" at bounding box center [1291, 95] width 46 height 32
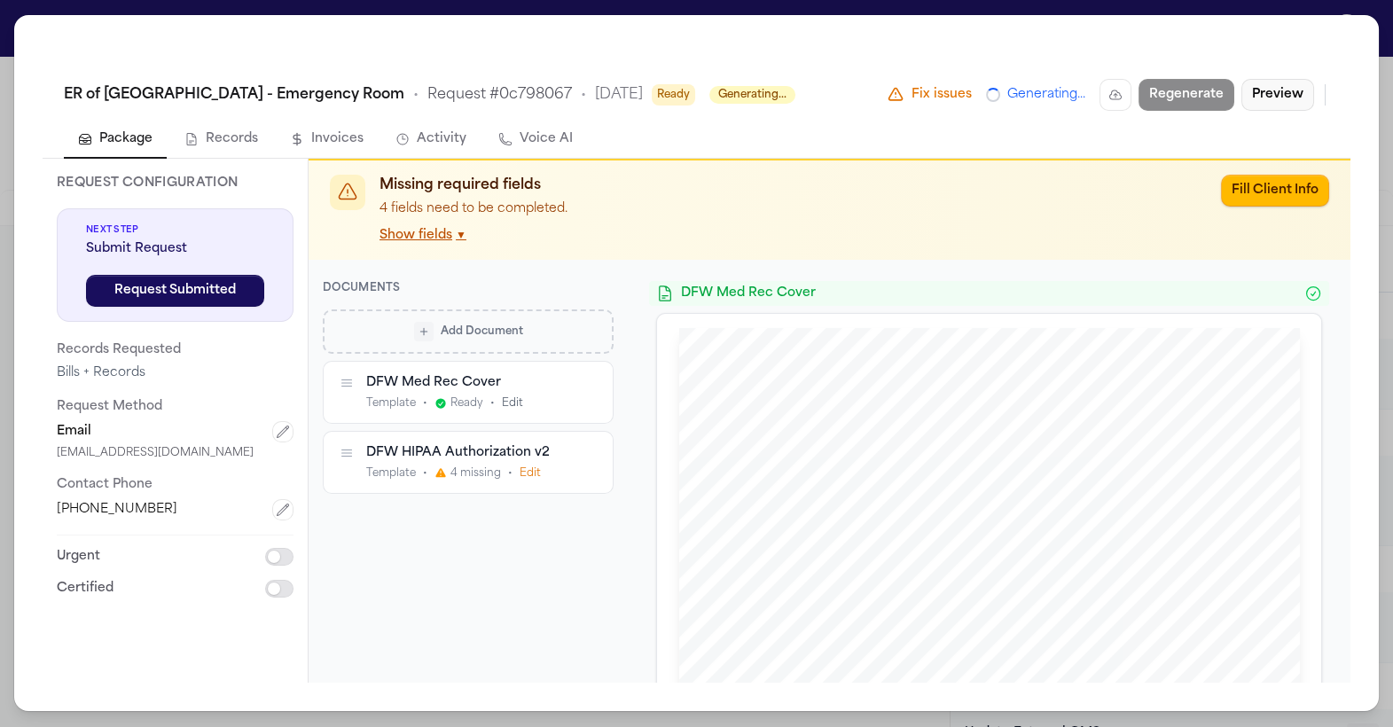
click at [1276, 99] on button "Preview" at bounding box center [1277, 95] width 73 height 32
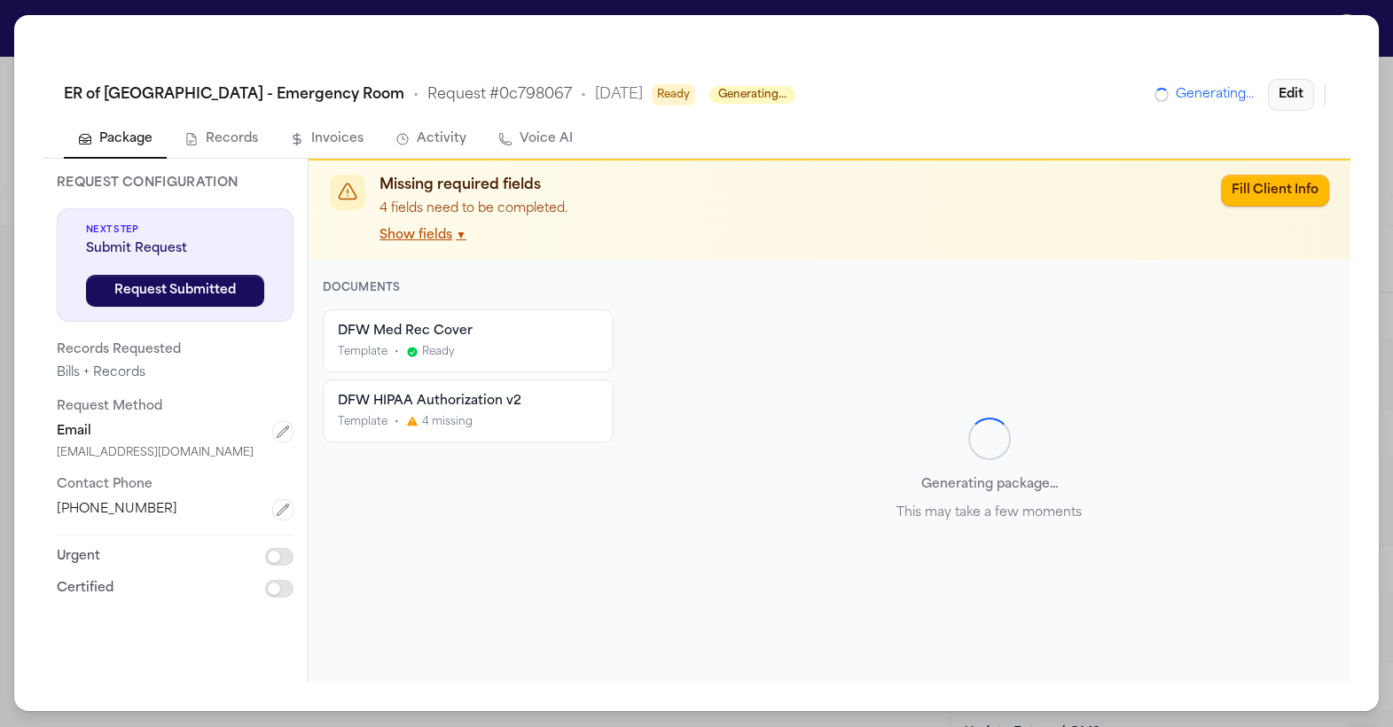
click at [1299, 95] on button "Edit" at bounding box center [1291, 95] width 46 height 32
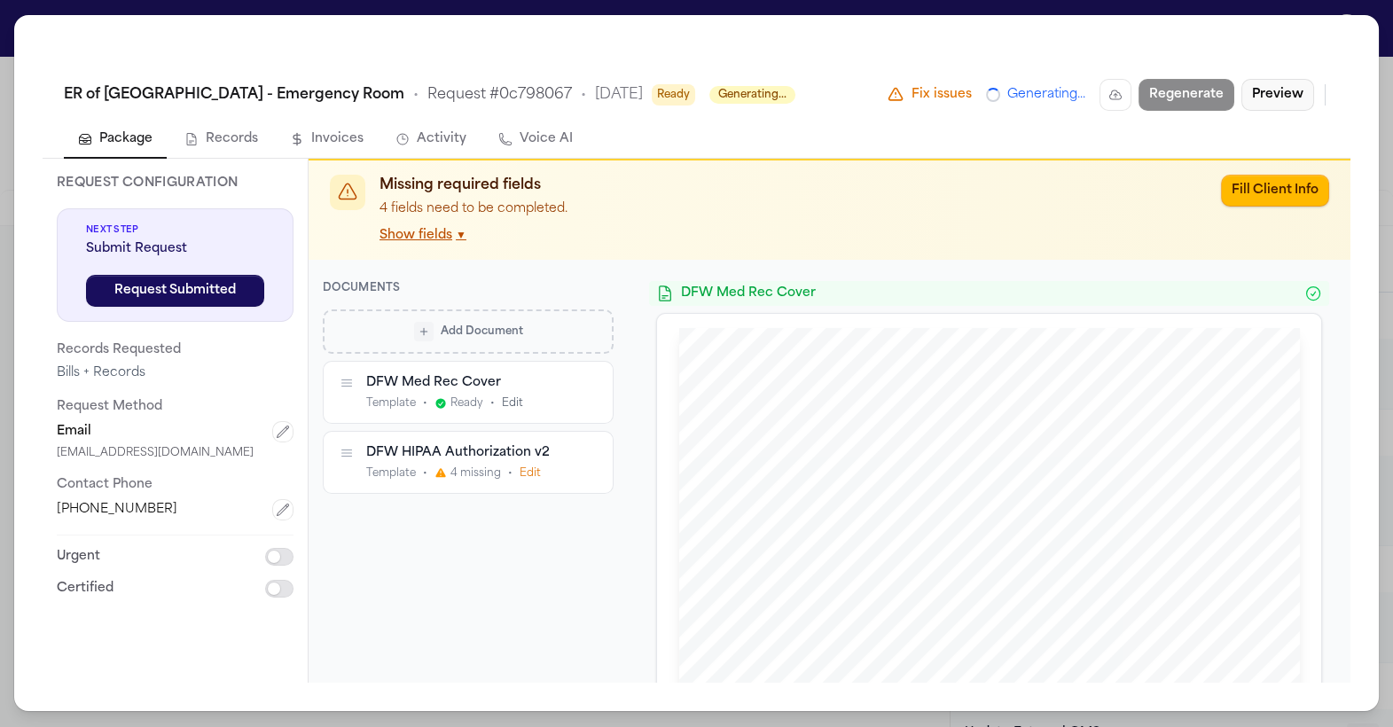
click at [1278, 102] on button "Preview" at bounding box center [1277, 95] width 73 height 32
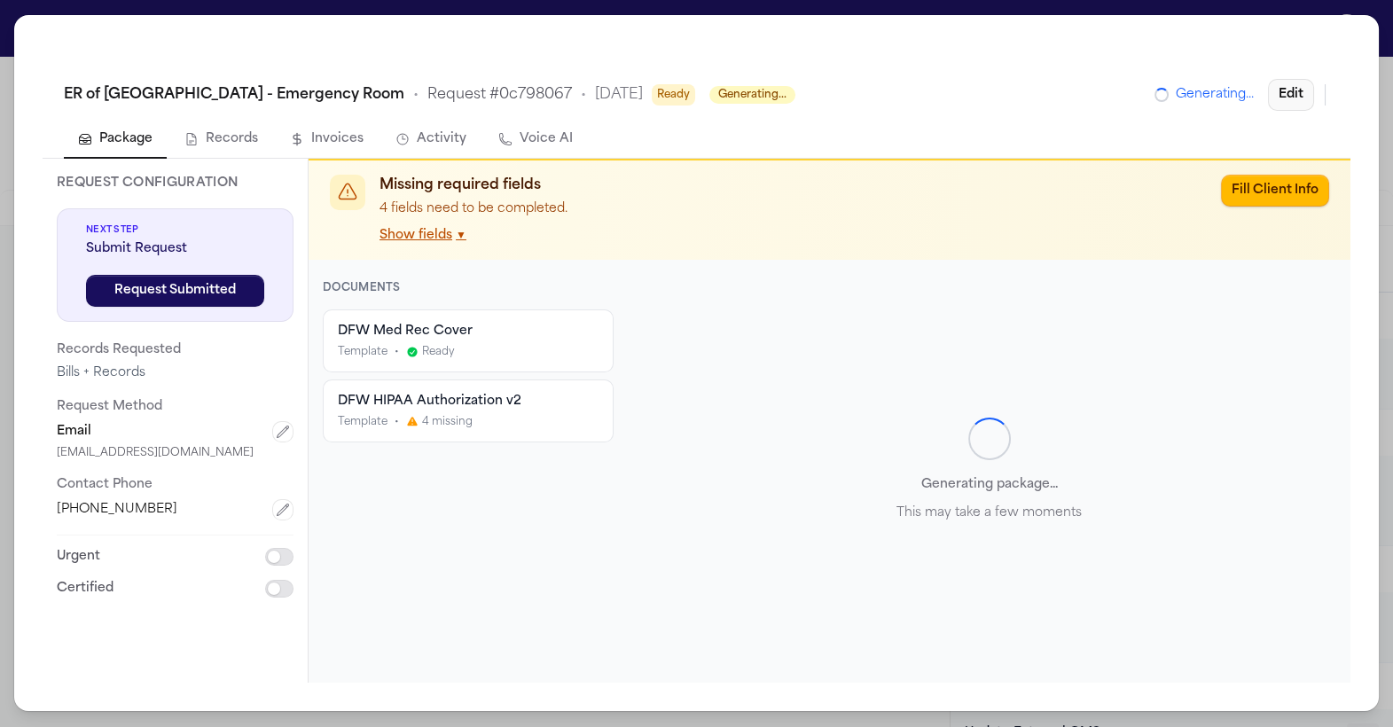
click at [1278, 102] on button "Edit" at bounding box center [1291, 95] width 46 height 32
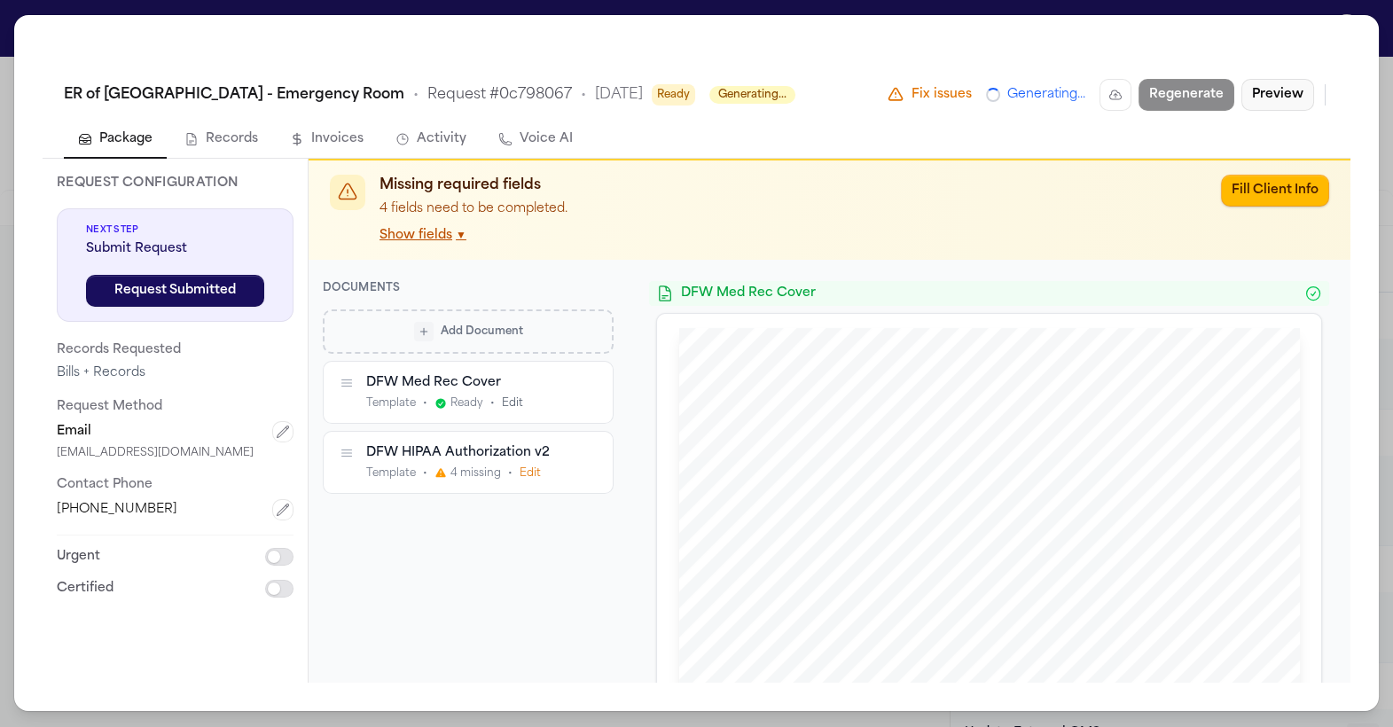
click at [1278, 102] on button "Preview" at bounding box center [1277, 95] width 73 height 32
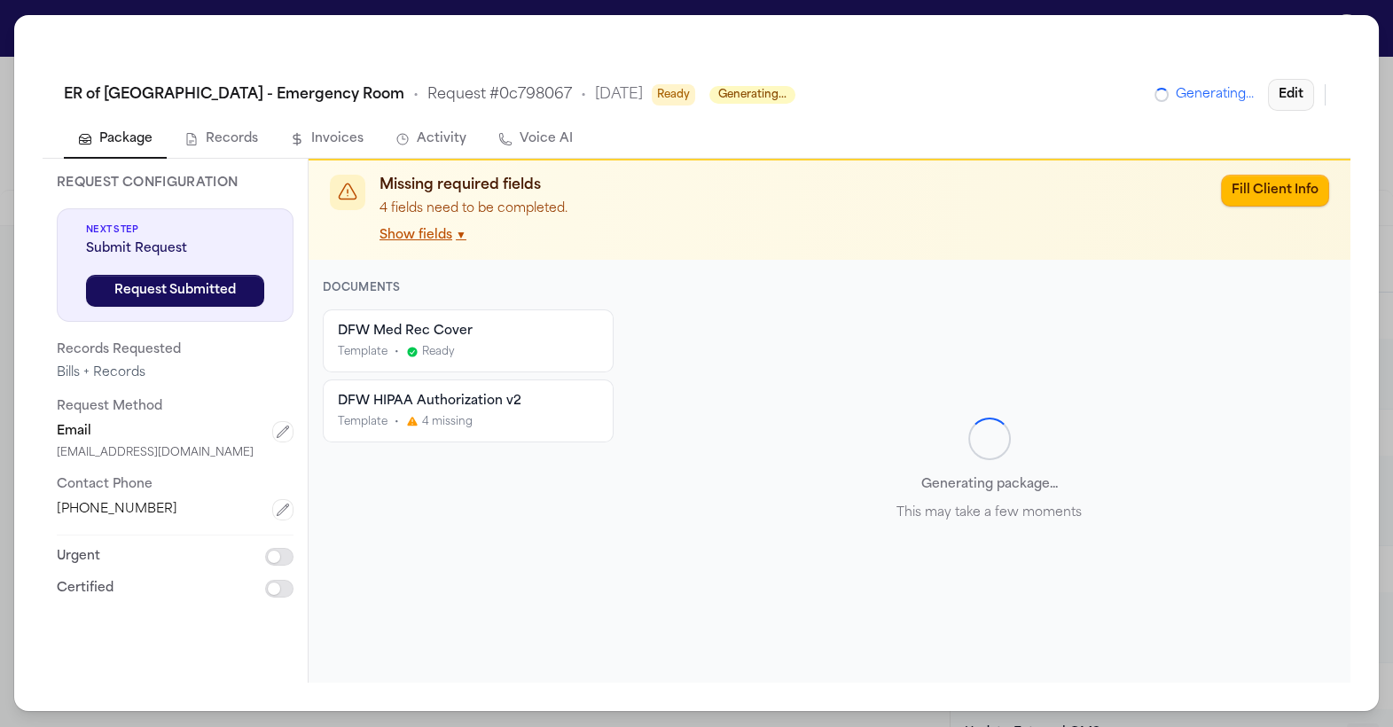
click at [1278, 102] on button "Edit" at bounding box center [1291, 95] width 46 height 32
click at [1306, 87] on button "Edit" at bounding box center [1291, 95] width 46 height 32
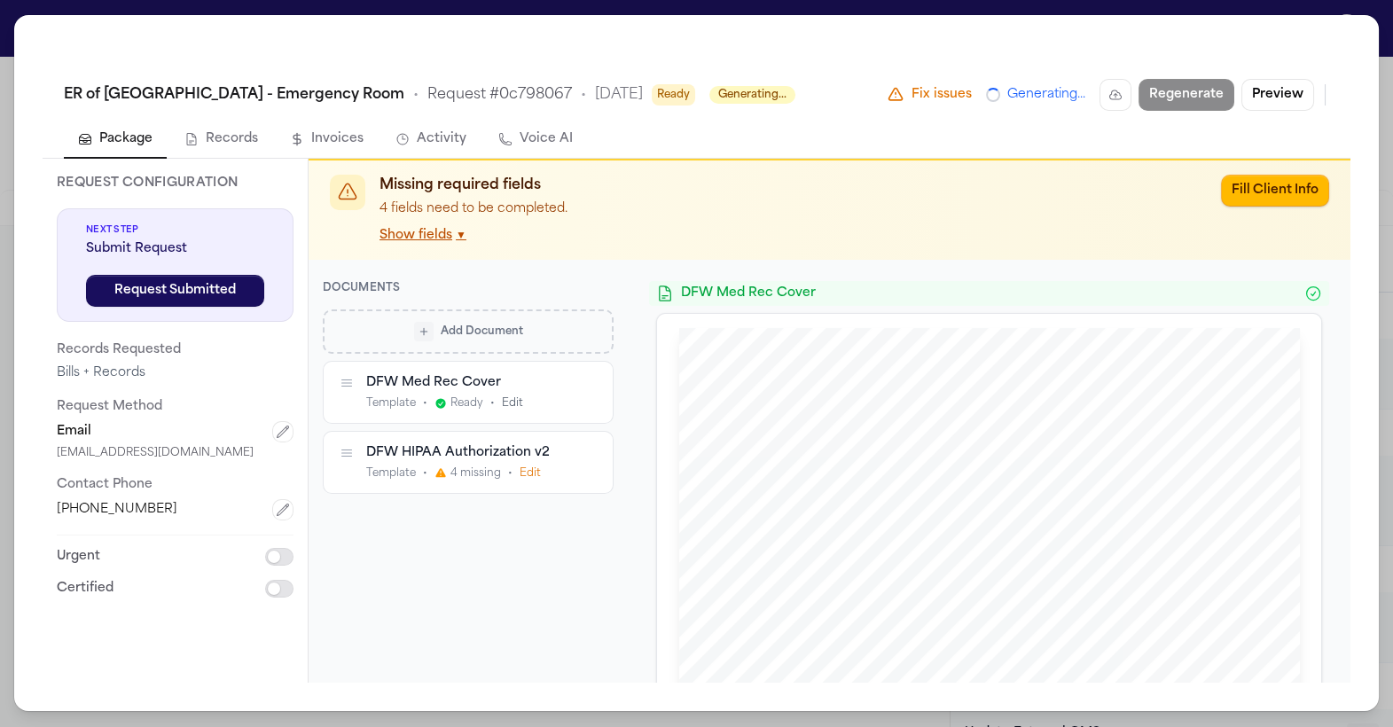
click at [589, 452] on icon "button" at bounding box center [588, 453] width 6 height 6
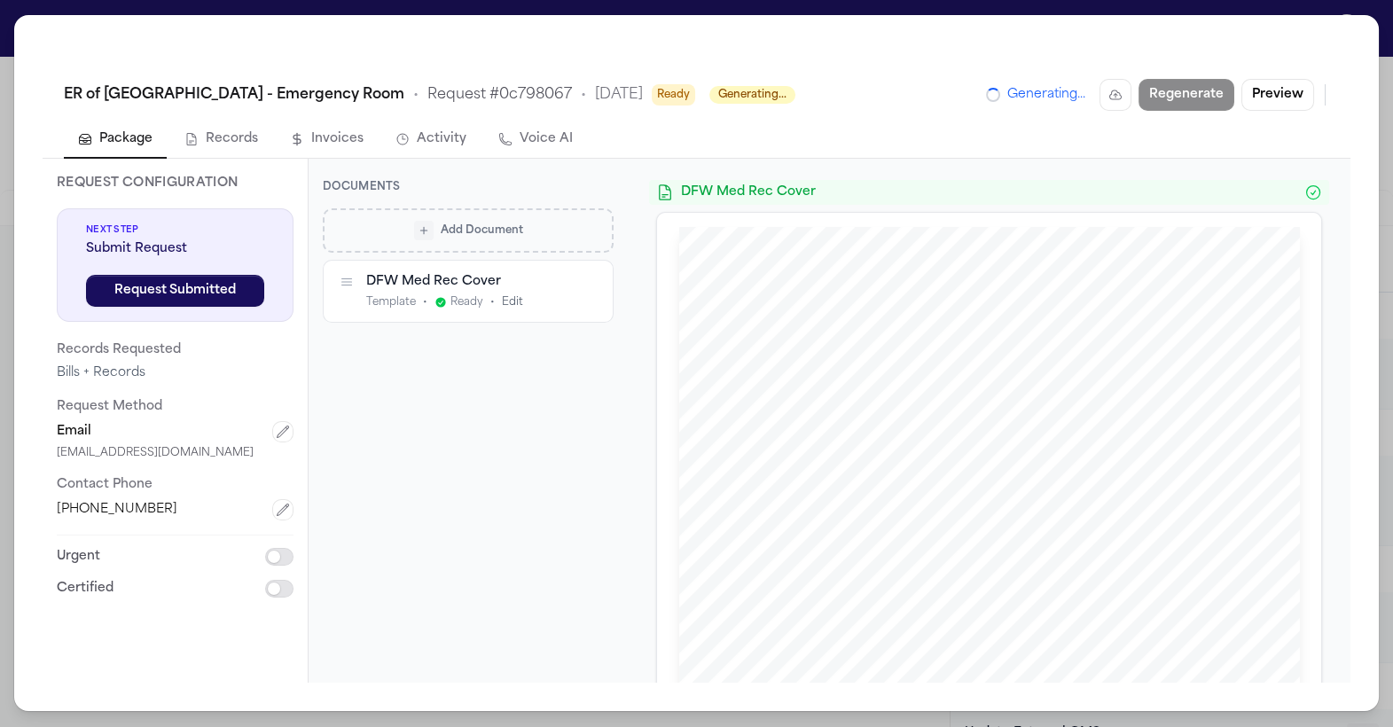
click at [775, 223] on div "[STREET_ADDRESS][US_STATE] 214 - 888 - 6502 (Office) / 214 - 888 - 6503 (Fax) […" at bounding box center [989, 635] width 664 height 845
click at [1265, 92] on button "Preview" at bounding box center [1277, 95] width 73 height 32
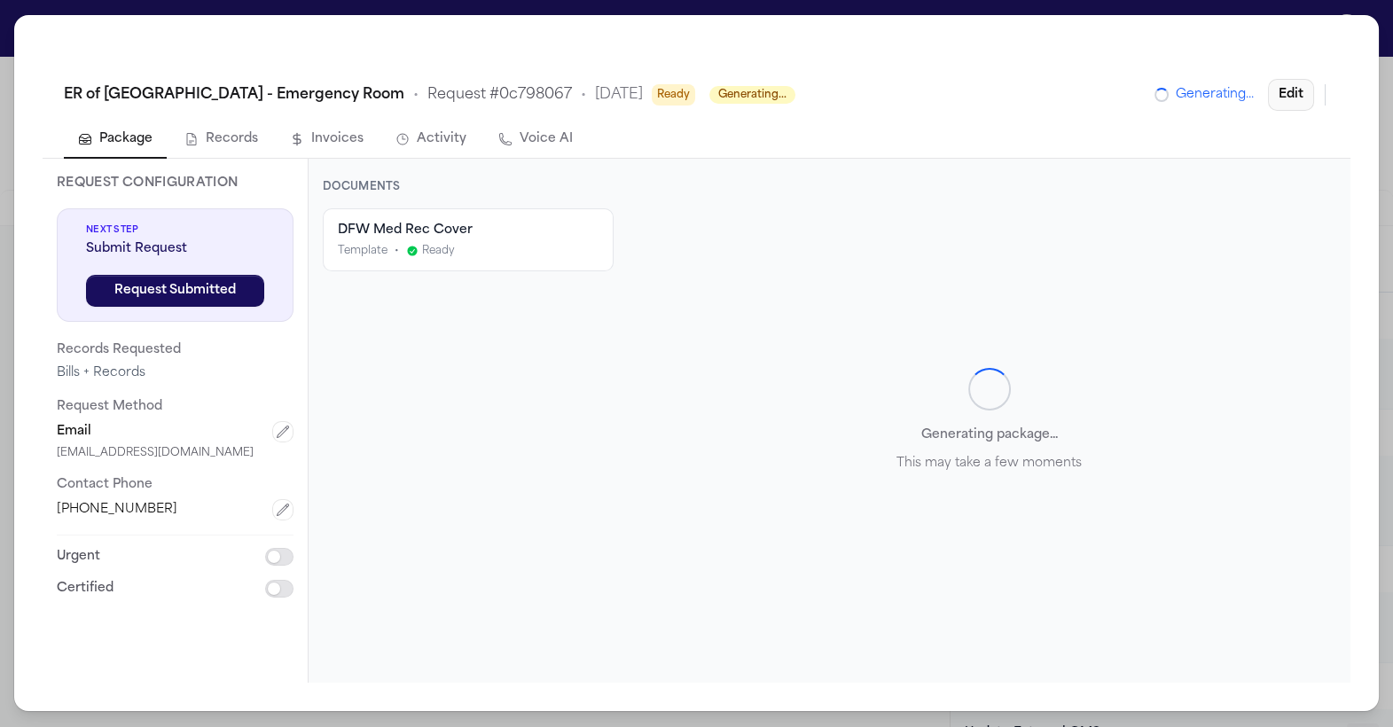
click at [1285, 90] on button "Edit" at bounding box center [1291, 95] width 46 height 32
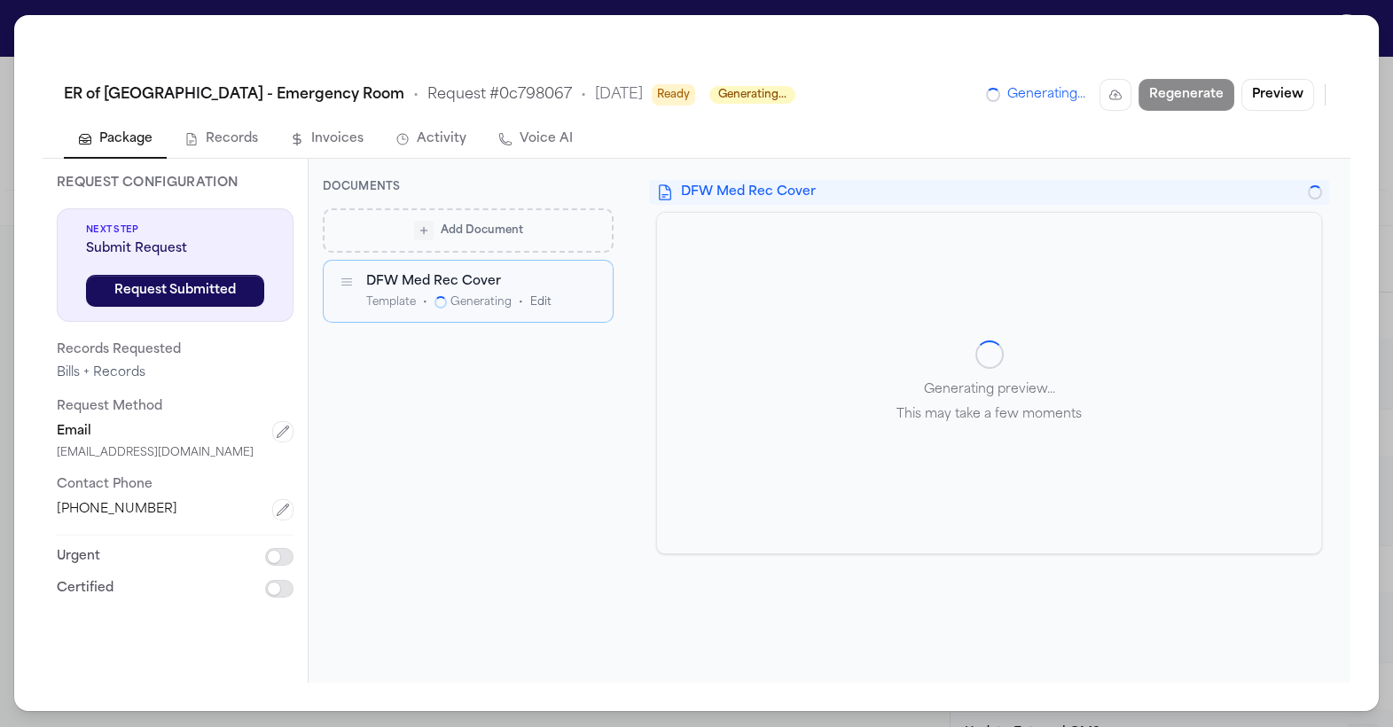
click at [571, 429] on div "Add Document DFW Med Rec Cover Template • Generating • Edit To pick up a dragga…" at bounding box center [468, 434] width 291 height 453
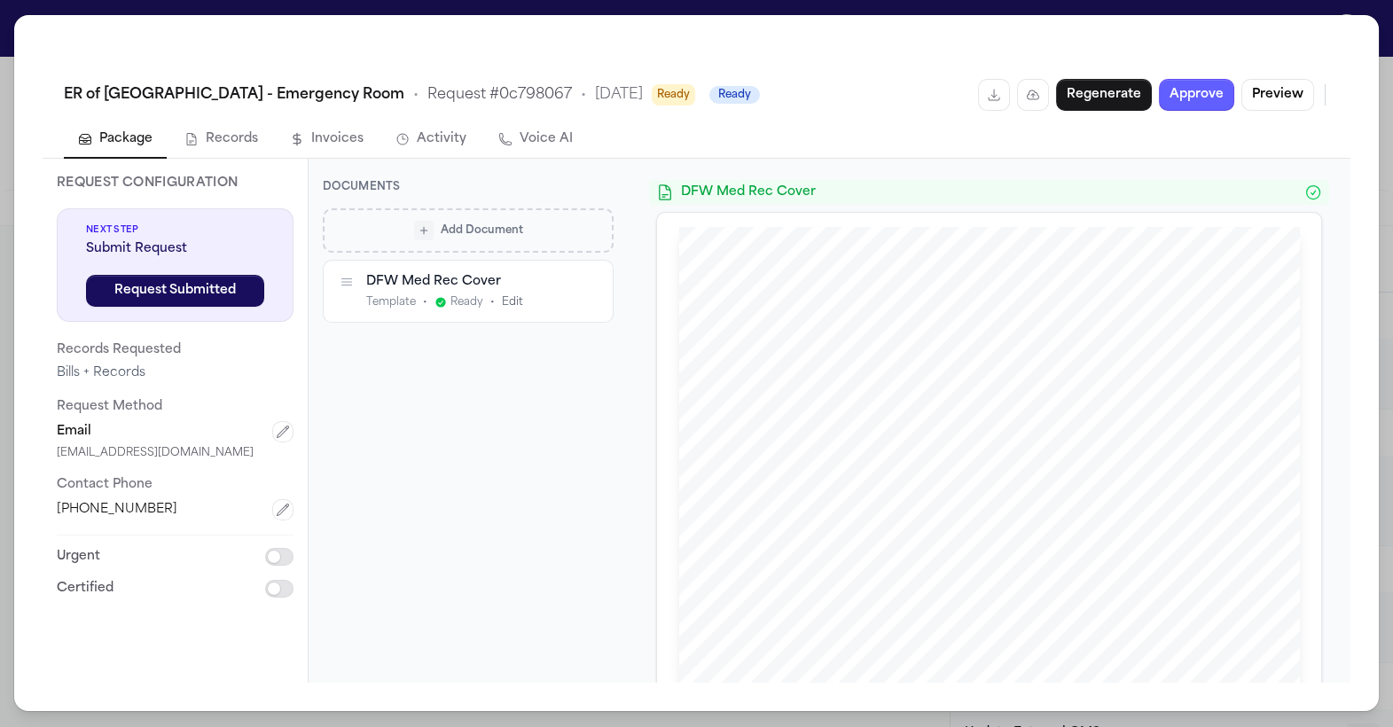
click at [504, 234] on span "Add Document" at bounding box center [482, 230] width 82 height 14
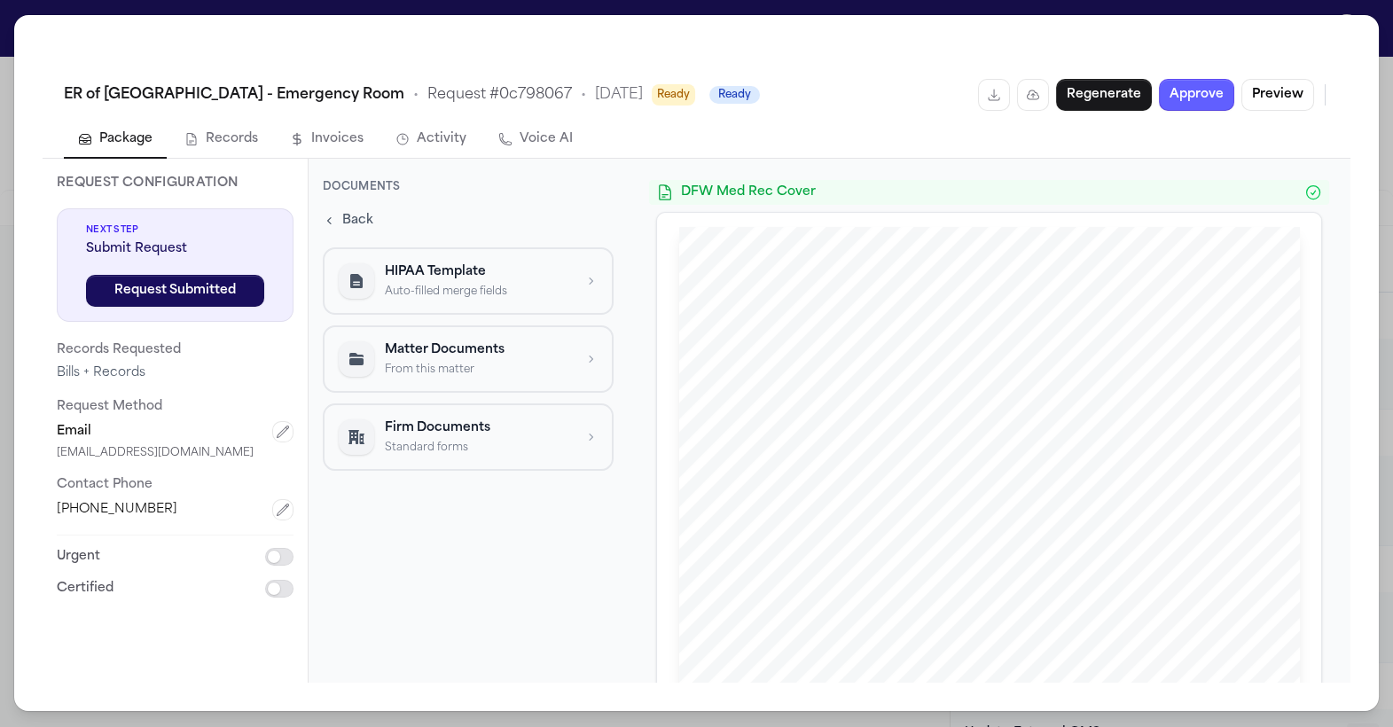
click at [499, 263] on p "HIPAA Template" at bounding box center [479, 272] width 188 height 18
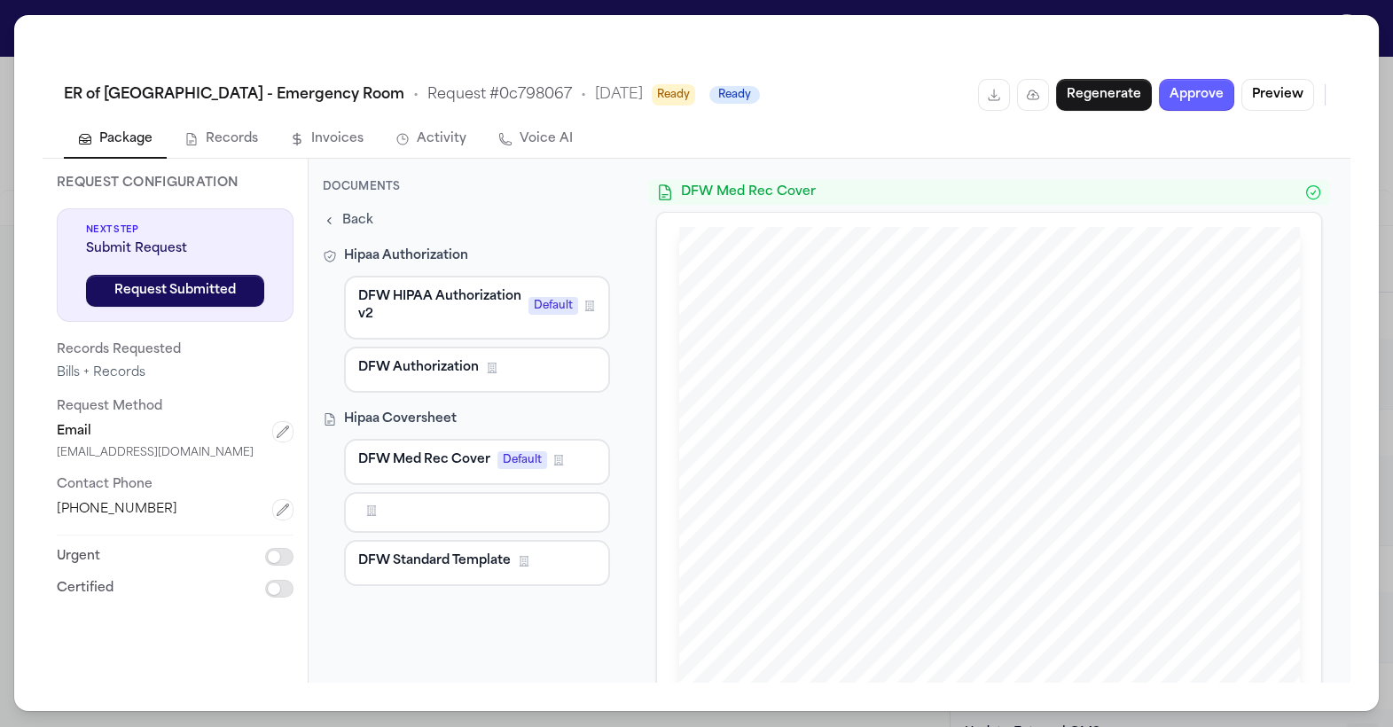
click at [461, 298] on span "DFW HIPAA Authorization v2" at bounding box center [439, 305] width 163 height 35
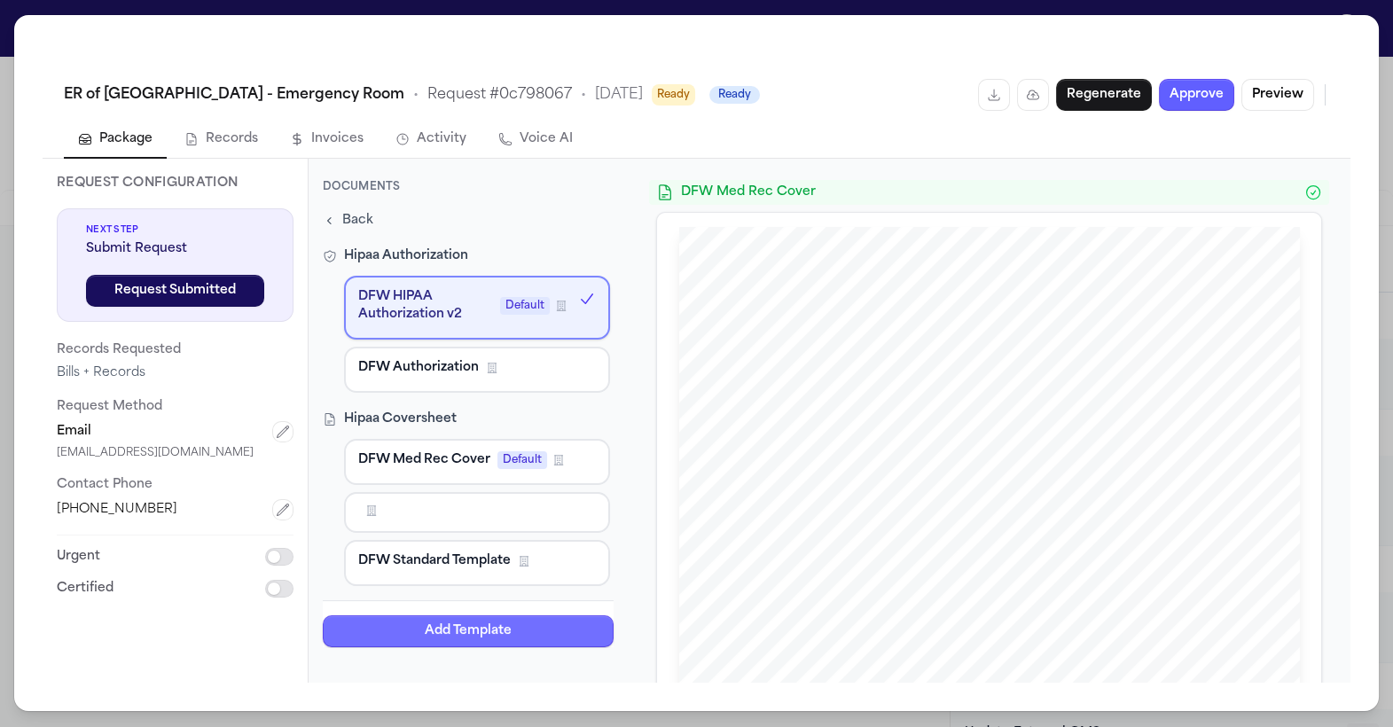
click at [499, 629] on button "Add Template" at bounding box center [468, 631] width 291 height 32
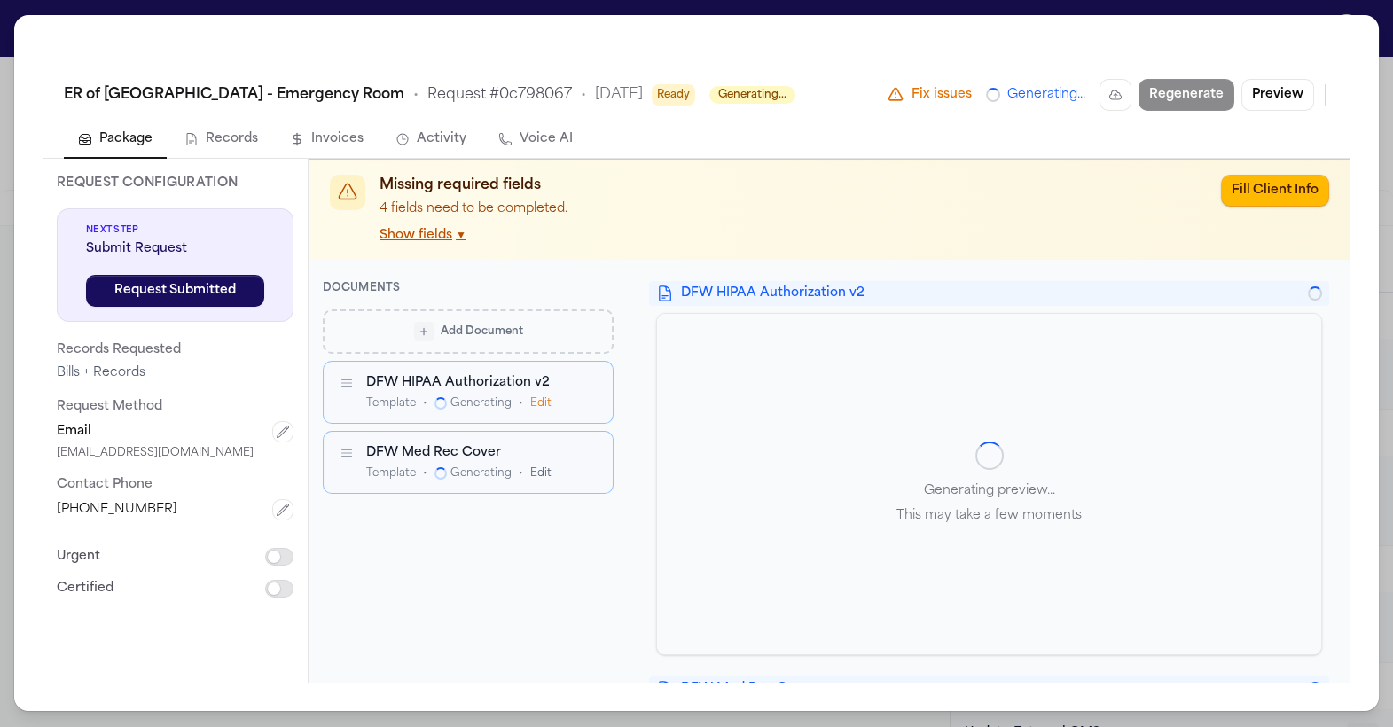
click at [460, 230] on span "▼" at bounding box center [461, 236] width 11 height 14
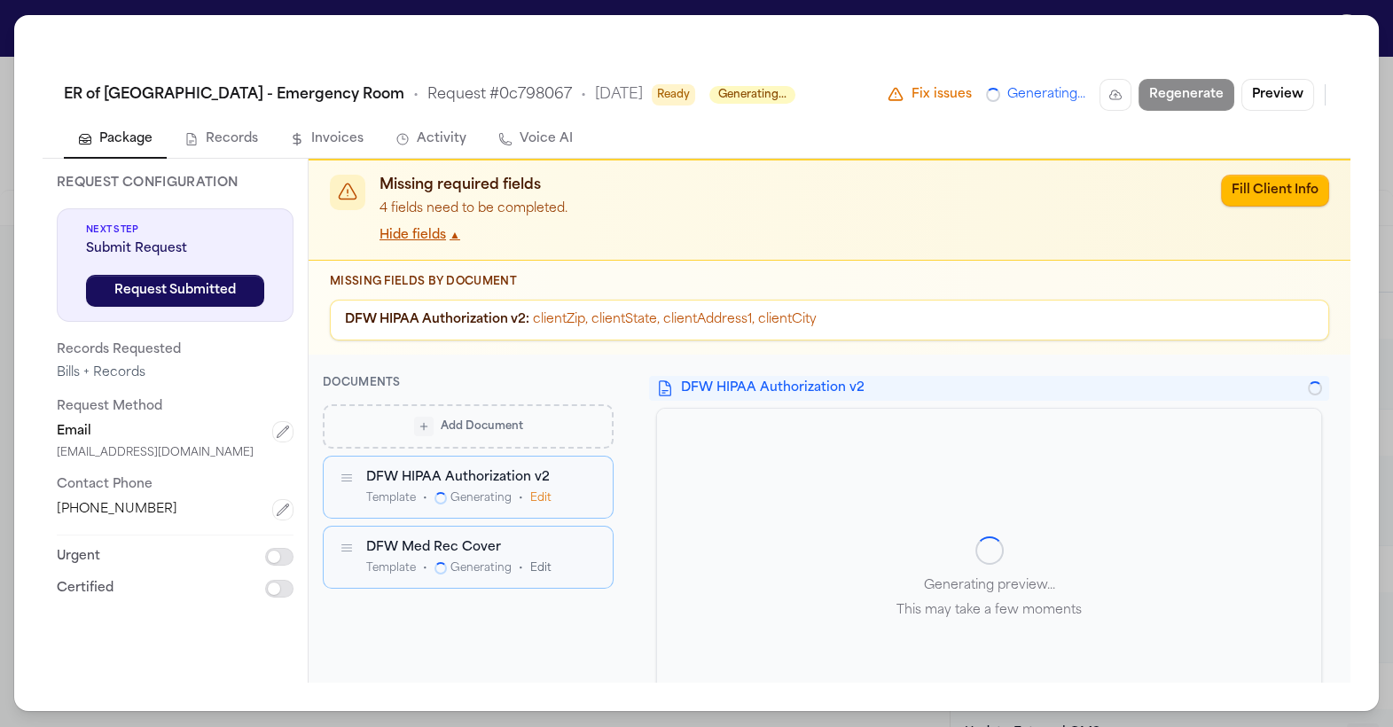
click at [460, 230] on div "Missing required fields 4 fields need to be completed. Hide fields ▲" at bounding box center [792, 210] width 827 height 71
click at [446, 236] on button "Hide fields ▲" at bounding box center [419, 236] width 81 height 18
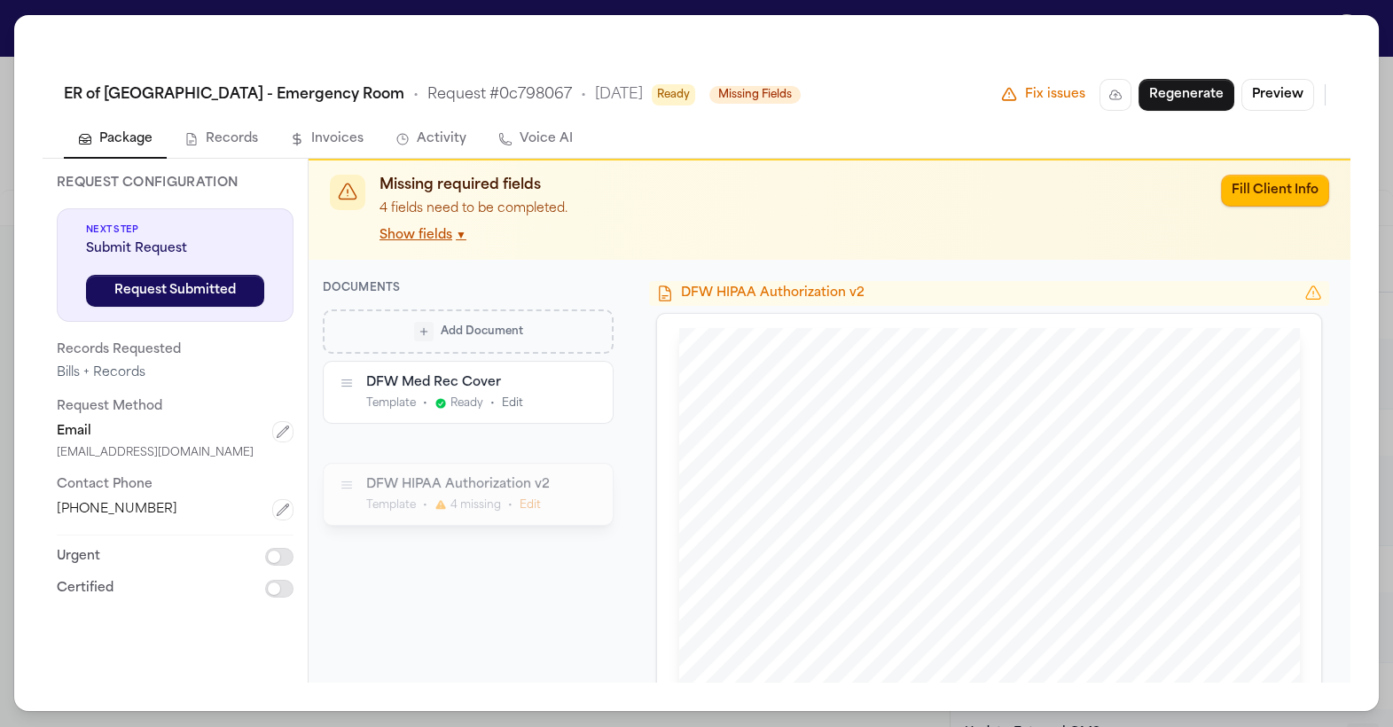
drag, startPoint x: 348, startPoint y: 383, endPoint x: 348, endPoint y: 484, distance: 101.1
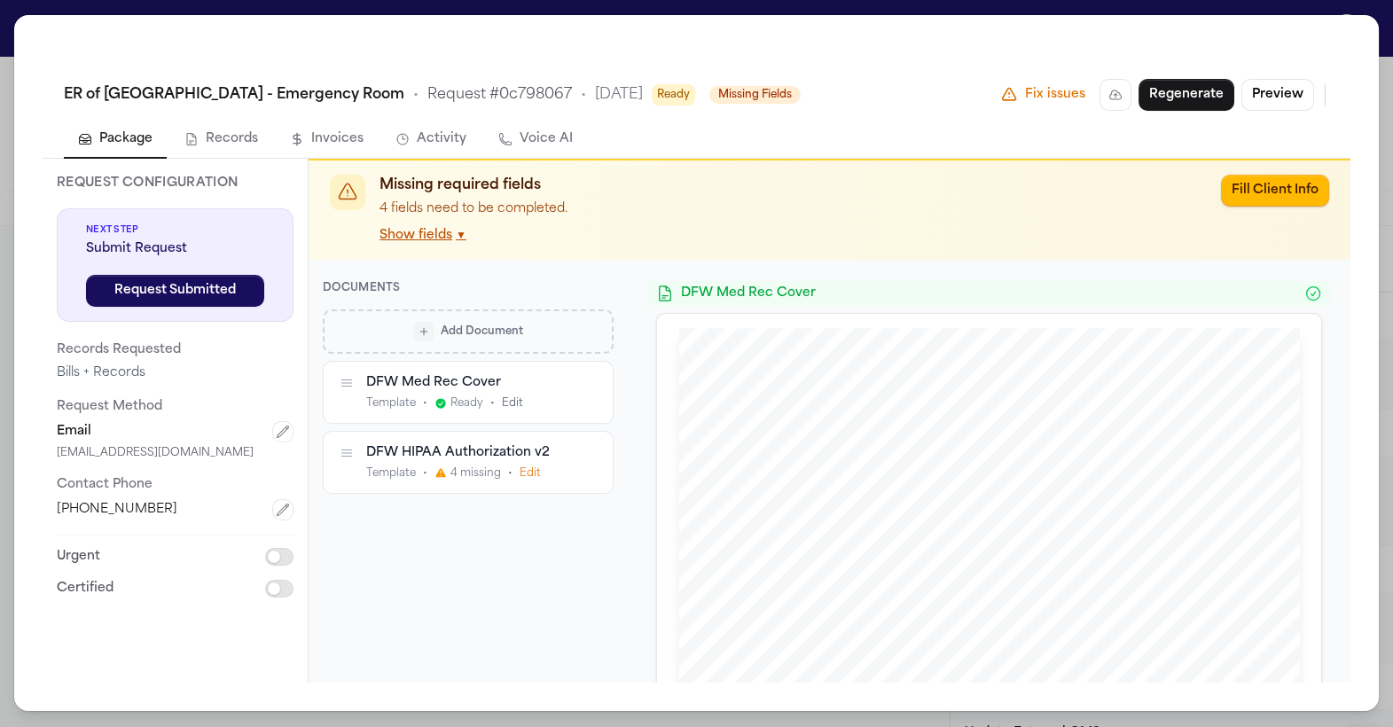
click at [531, 581] on div "Add Document DFW Med Rec Cover Template • Ready • Edit DFW HIPAA Authorization …" at bounding box center [468, 485] width 291 height 352
click at [1271, 92] on button "Preview" at bounding box center [1277, 95] width 73 height 32
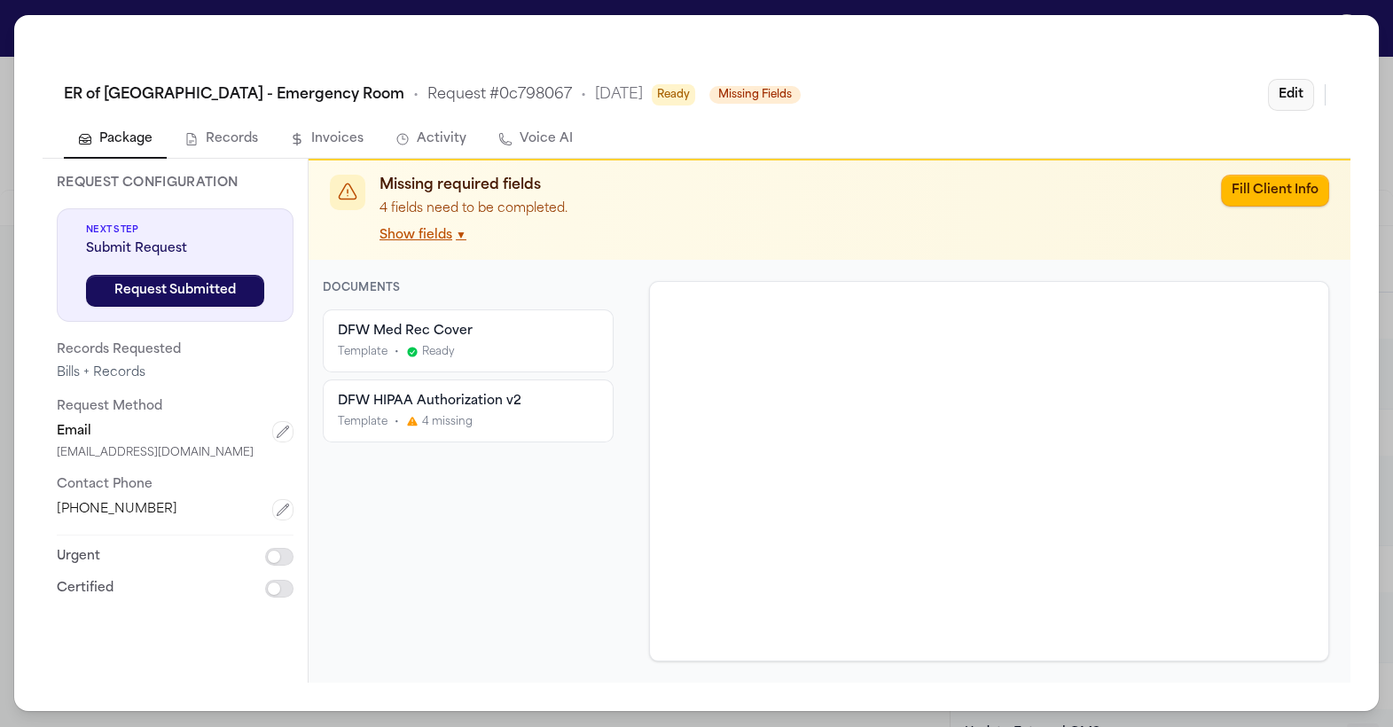
click at [1269, 92] on button "Edit" at bounding box center [1291, 95] width 46 height 32
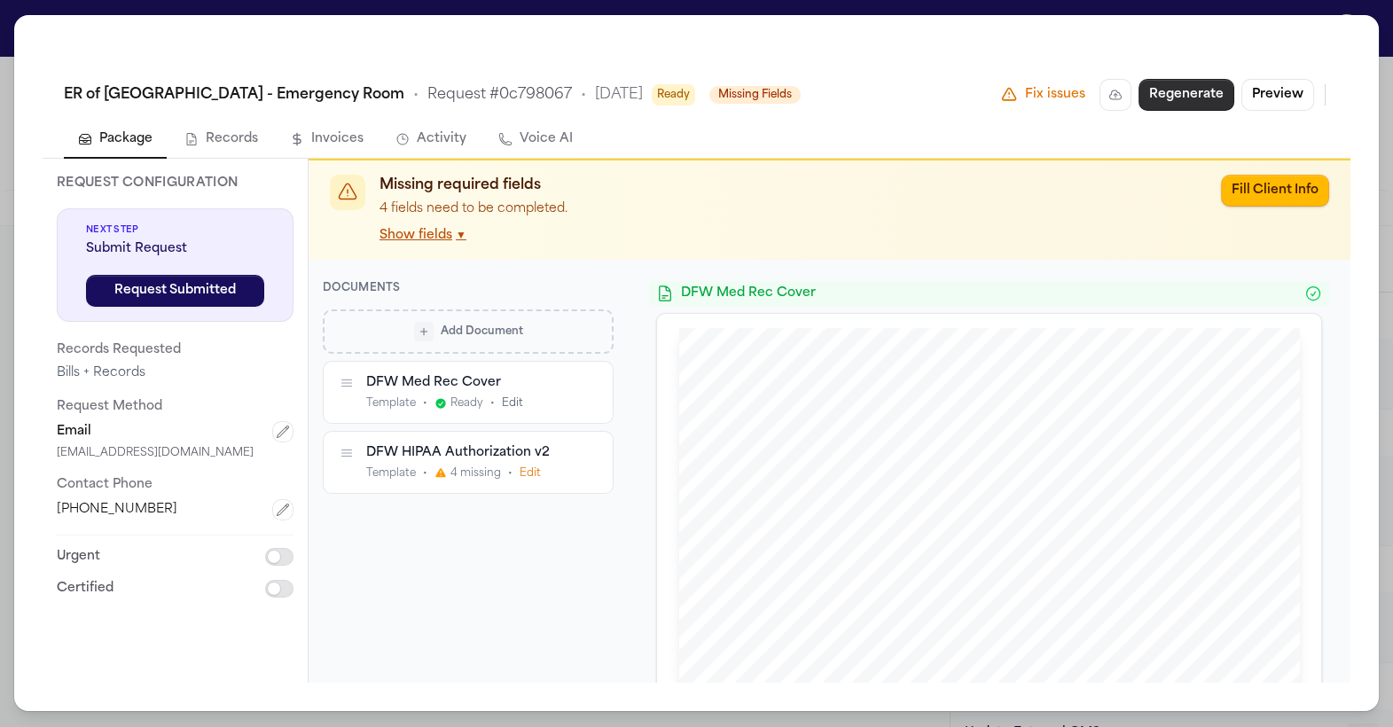
click at [1177, 98] on button "Regenerate" at bounding box center [1186, 95] width 96 height 32
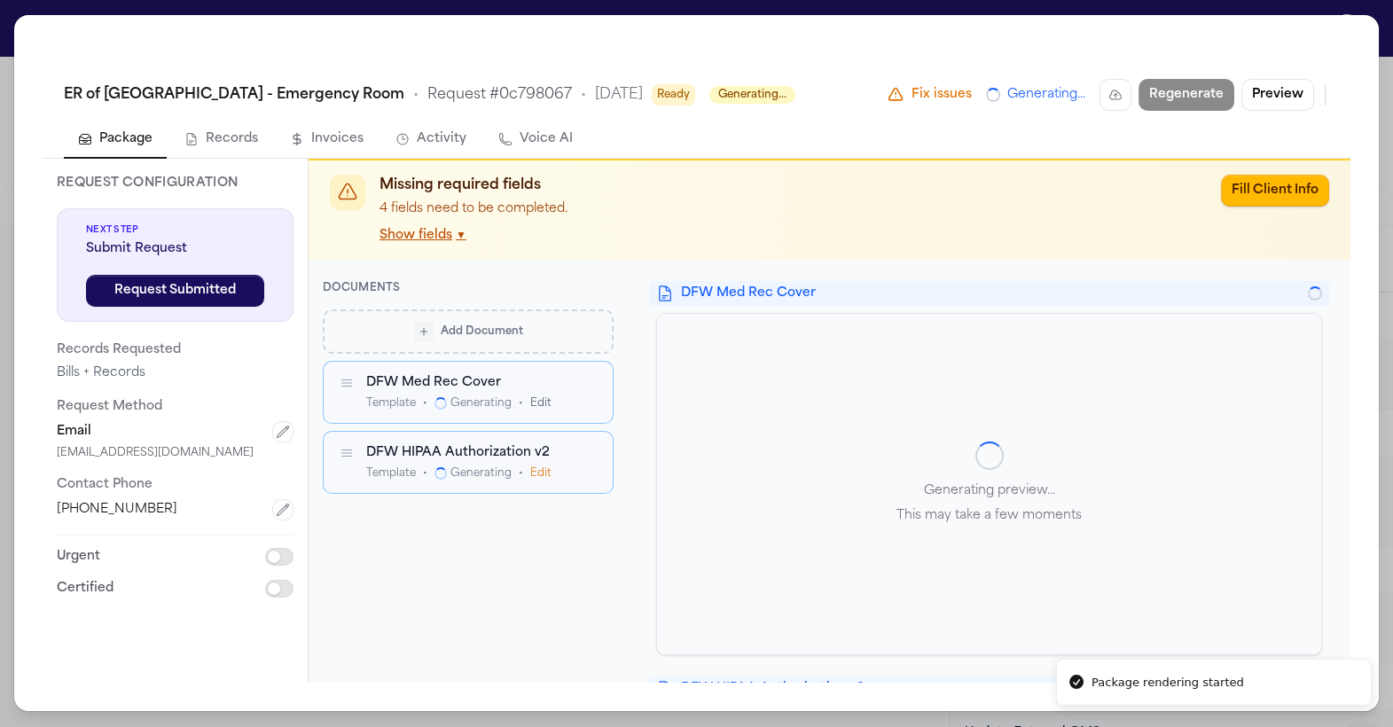
click at [651, 425] on div "DFW Med Rec Cover Generating preview... This may take a few moments DFW HIPAA A…" at bounding box center [989, 666] width 723 height 770
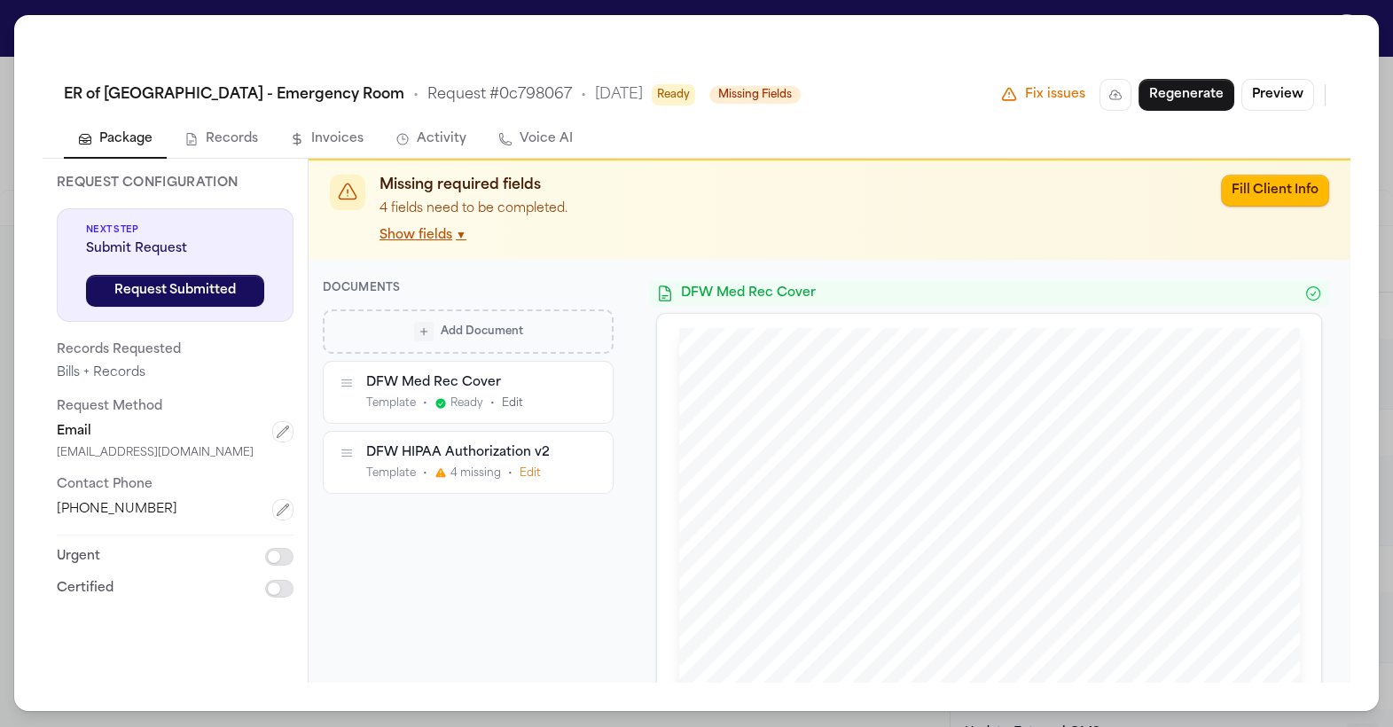
click at [1269, 96] on button "Preview" at bounding box center [1277, 95] width 73 height 32
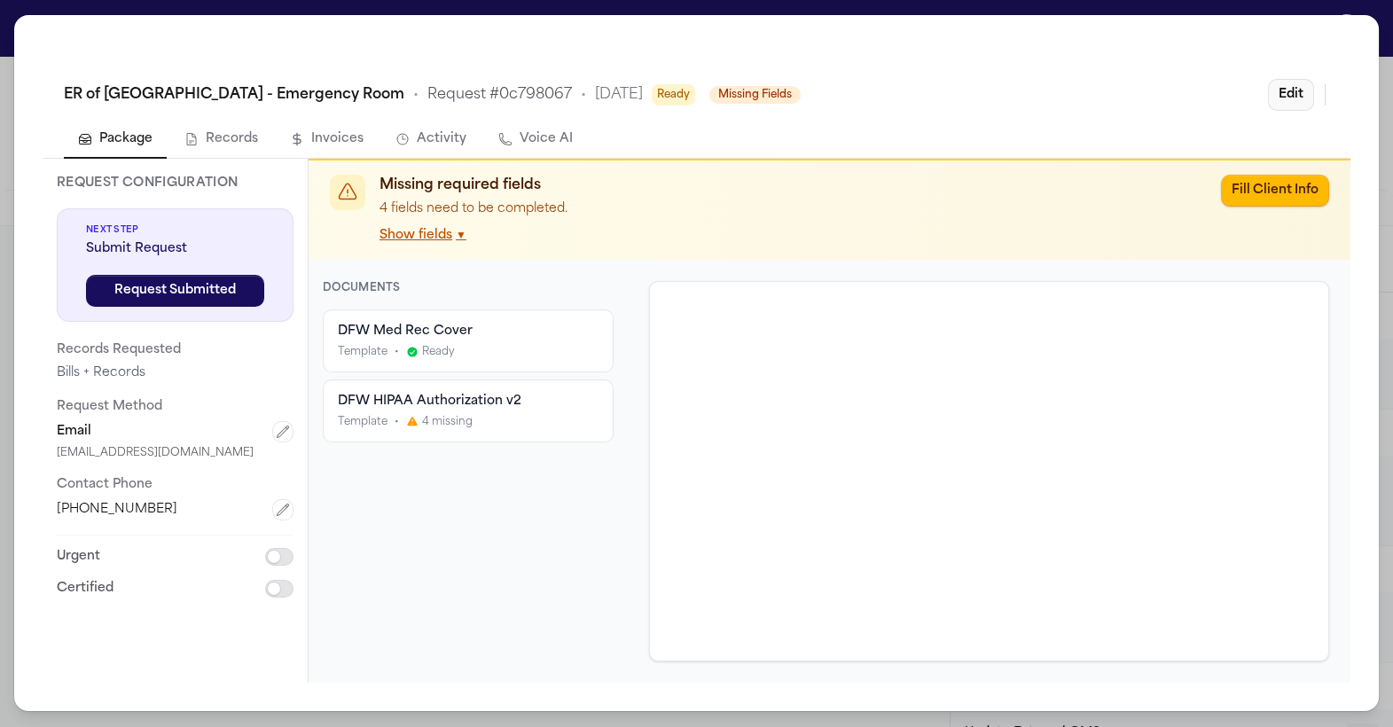
click at [1302, 103] on button "Edit" at bounding box center [1291, 95] width 46 height 32
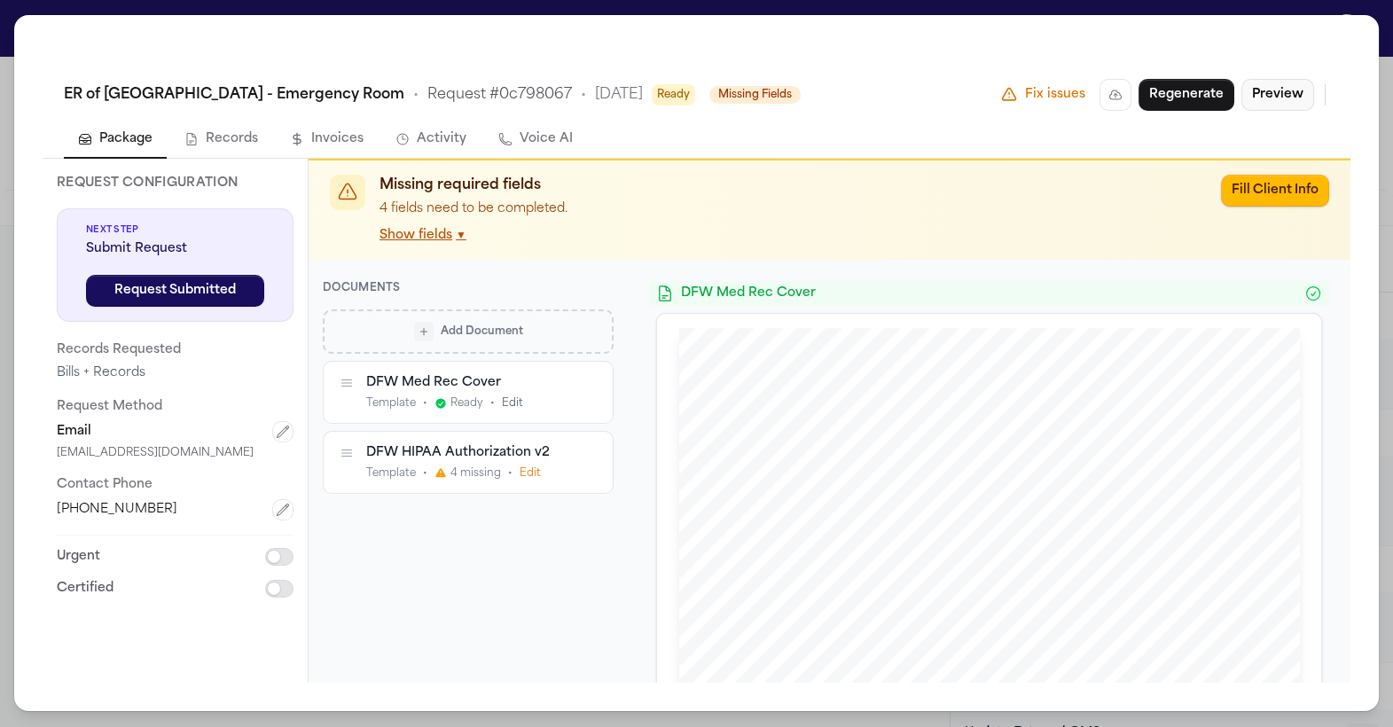
click at [1286, 94] on button "Preview" at bounding box center [1277, 95] width 73 height 32
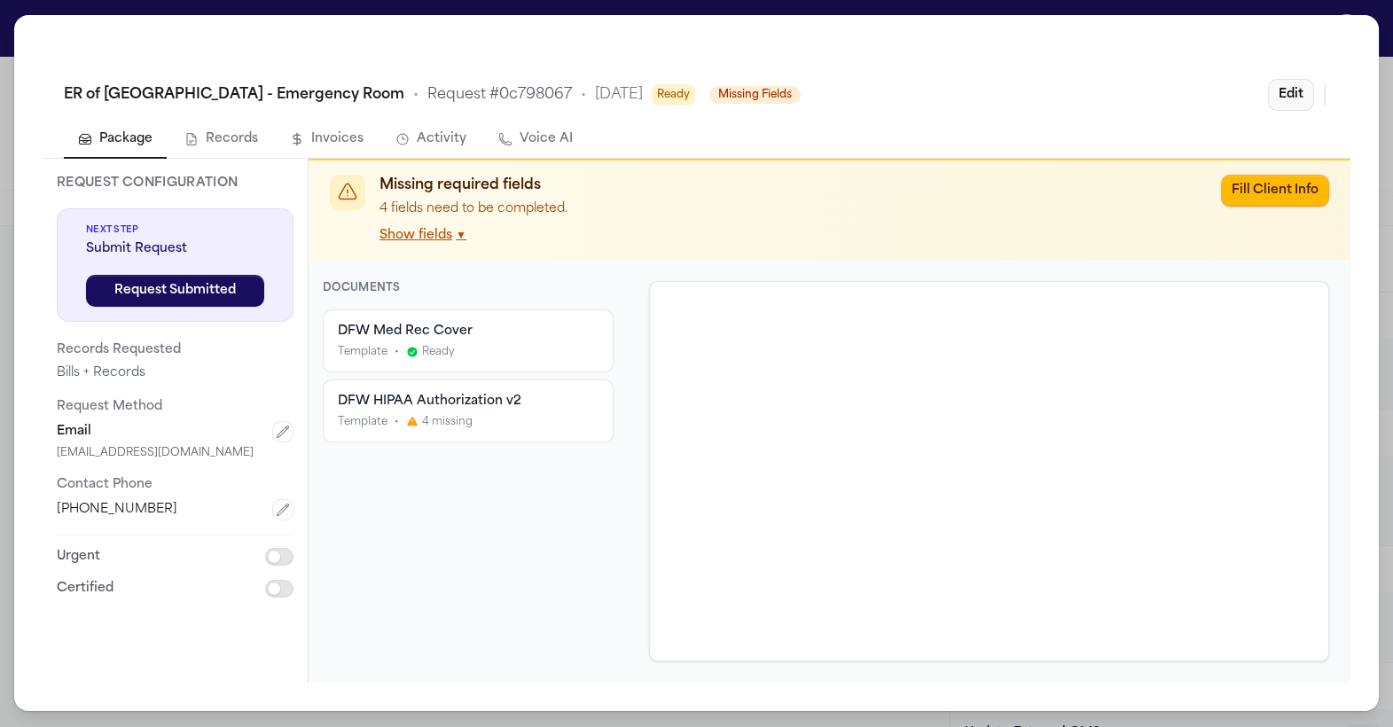
click at [1285, 94] on button "Edit" at bounding box center [1291, 95] width 46 height 32
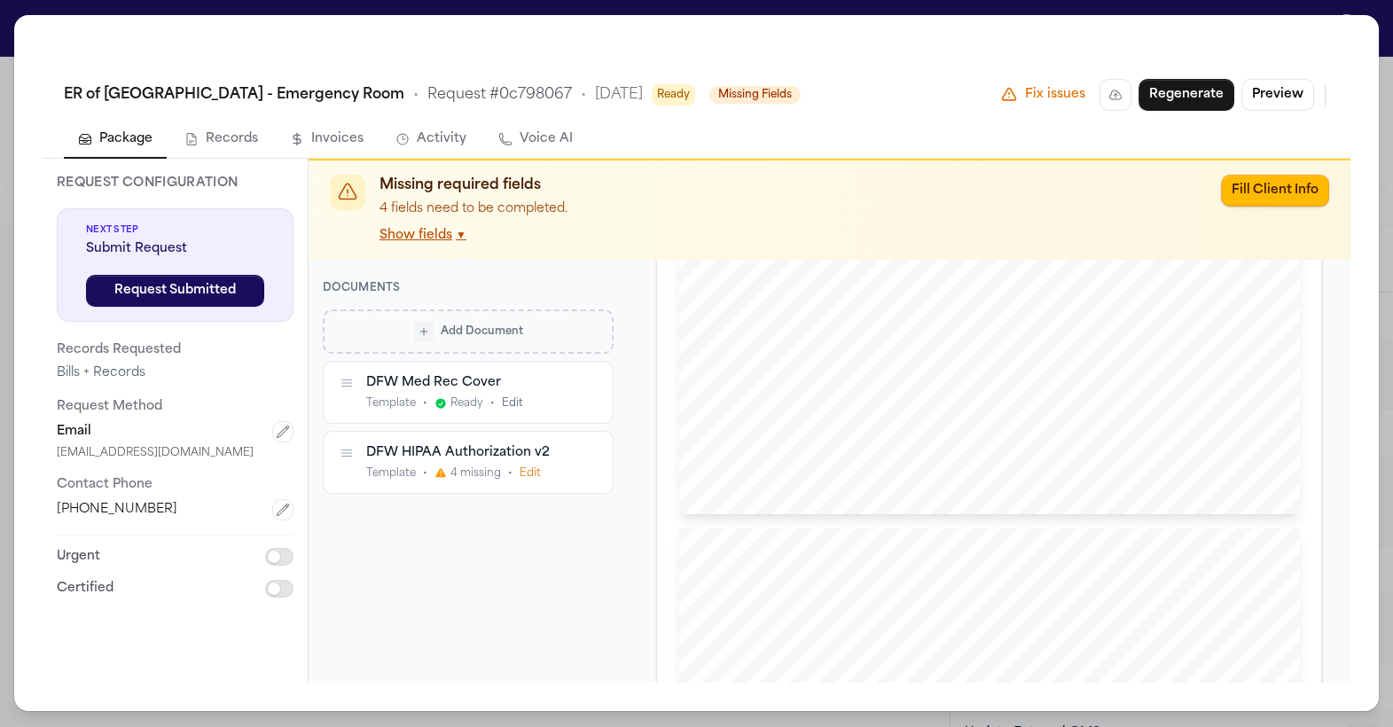
scroll to position [2330, 0]
click at [1254, 185] on button "Fill Client Info" at bounding box center [1275, 191] width 108 height 32
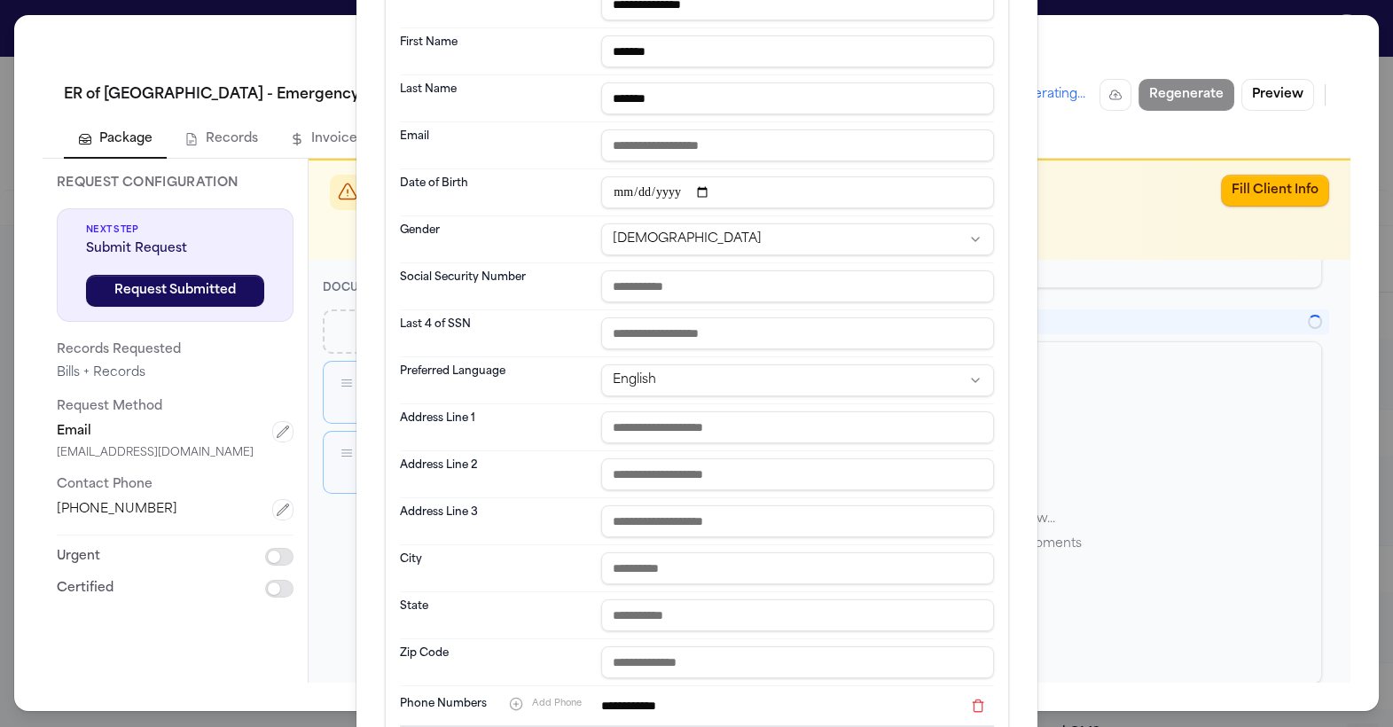
scroll to position [454, 0]
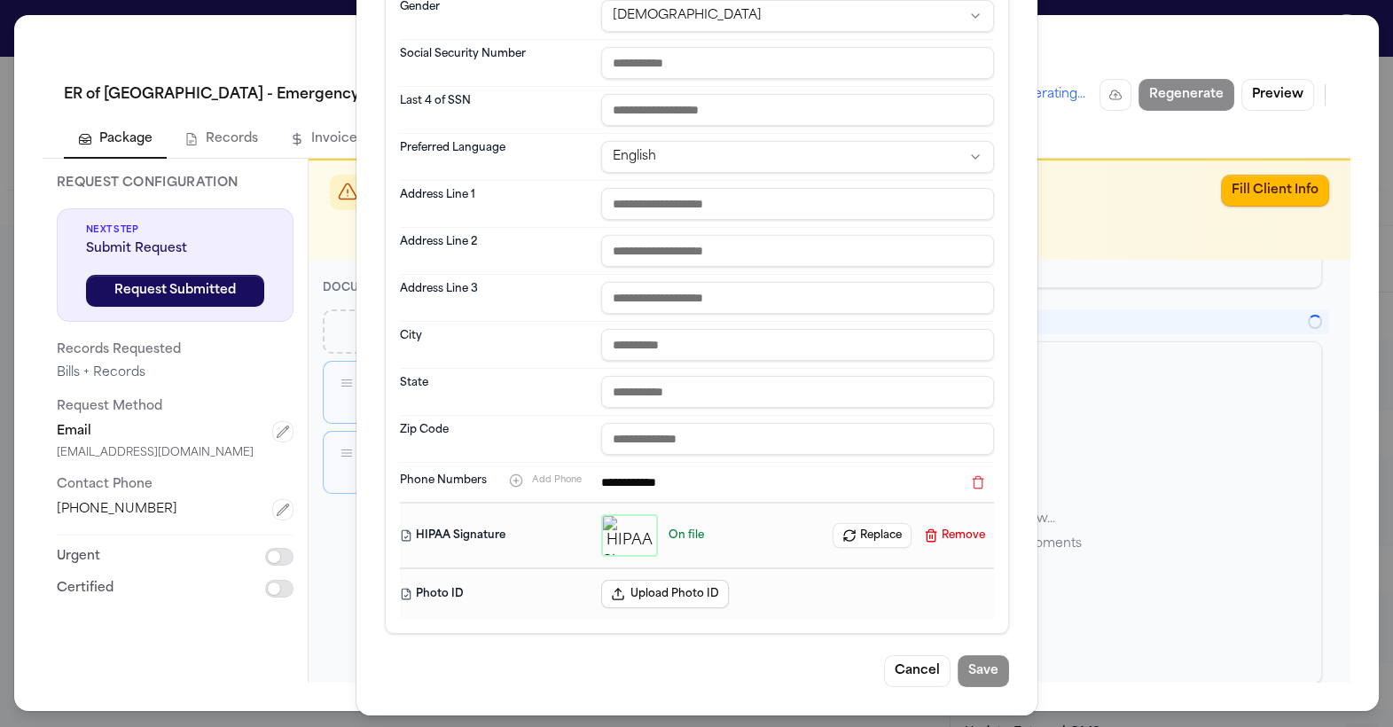
click at [1095, 293] on div "**********" at bounding box center [696, 138] width 1393 height 1184
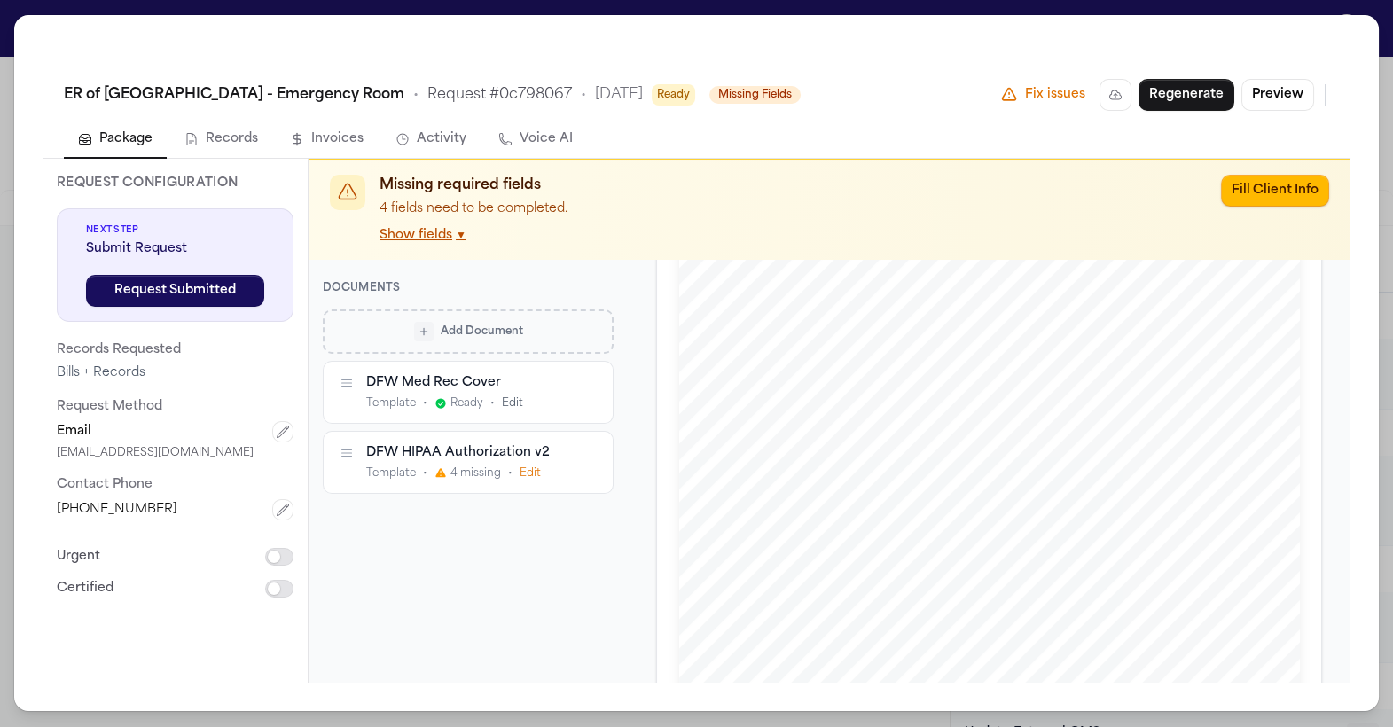
scroll to position [0, 0]
click at [225, 134] on button "Records" at bounding box center [221, 139] width 102 height 37
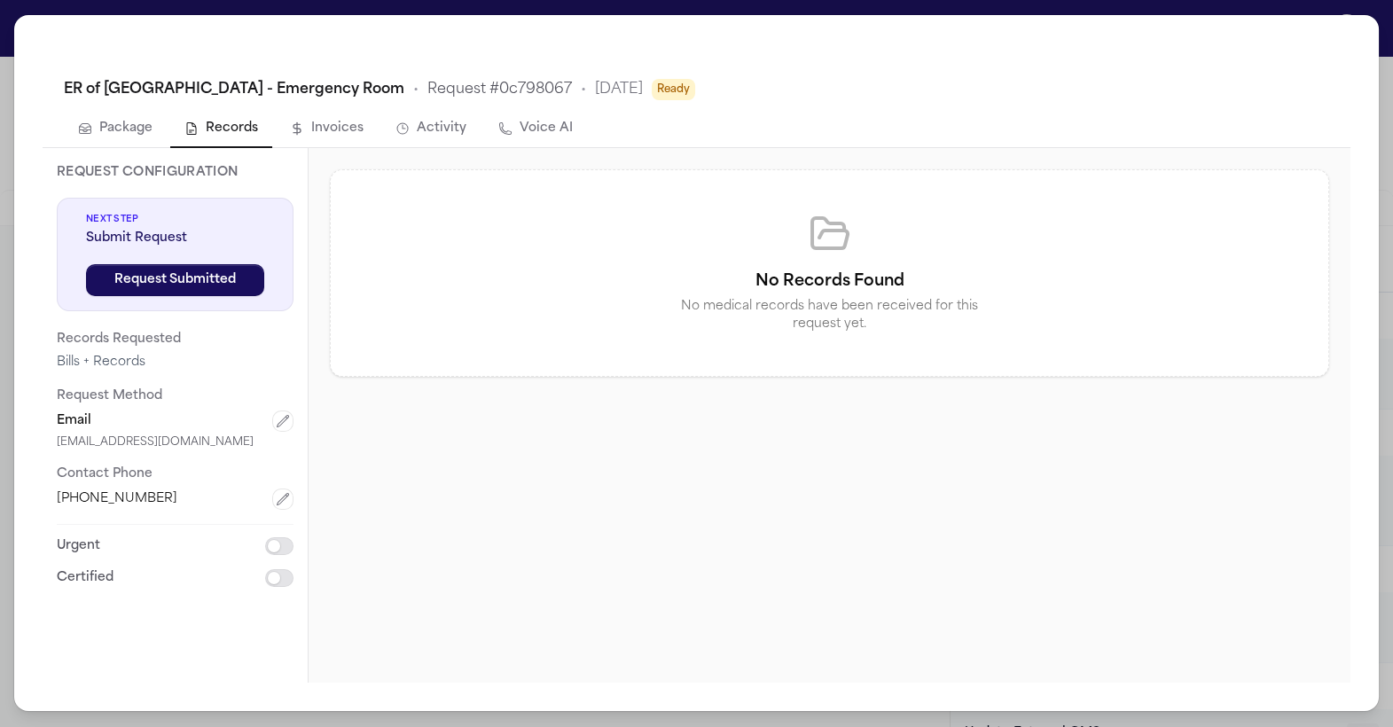
click at [329, 132] on button "Invoices" at bounding box center [327, 129] width 102 height 37
click at [426, 131] on button "Activity" at bounding box center [430, 129] width 99 height 37
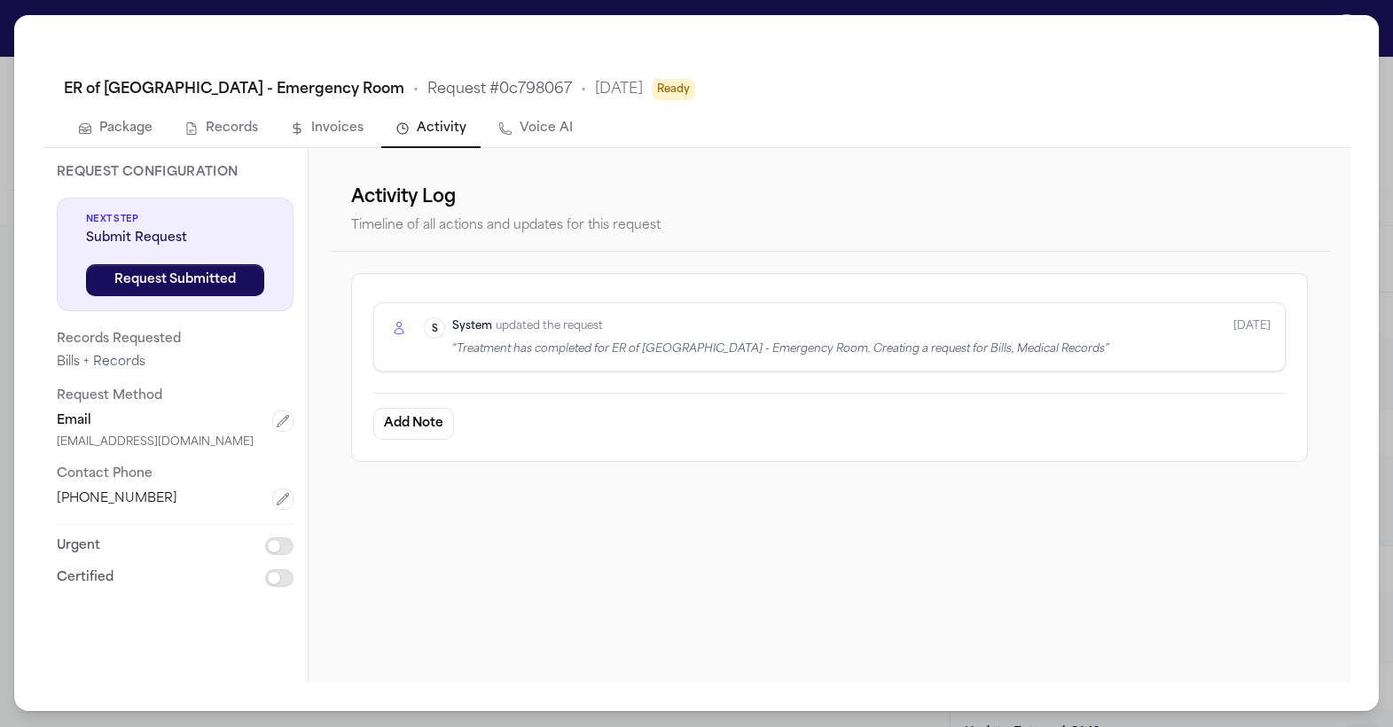
click at [74, 136] on button "Package" at bounding box center [115, 129] width 103 height 37
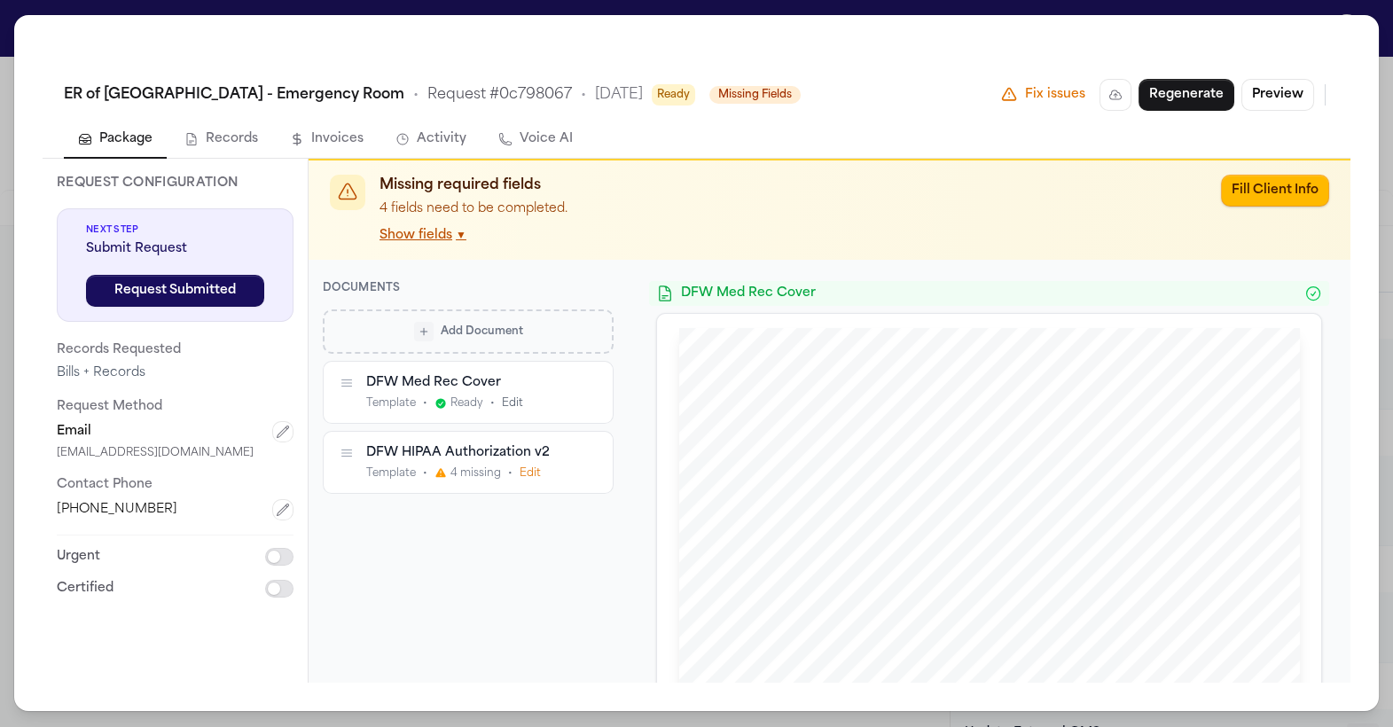
click at [660, 0] on div "ER of [GEOGRAPHIC_DATA] - Emergency Room • Request # 0c798067 • [DATE] Ready Mi…" at bounding box center [696, 363] width 1393 height 727
